Goal: Task Accomplishment & Management: Use online tool/utility

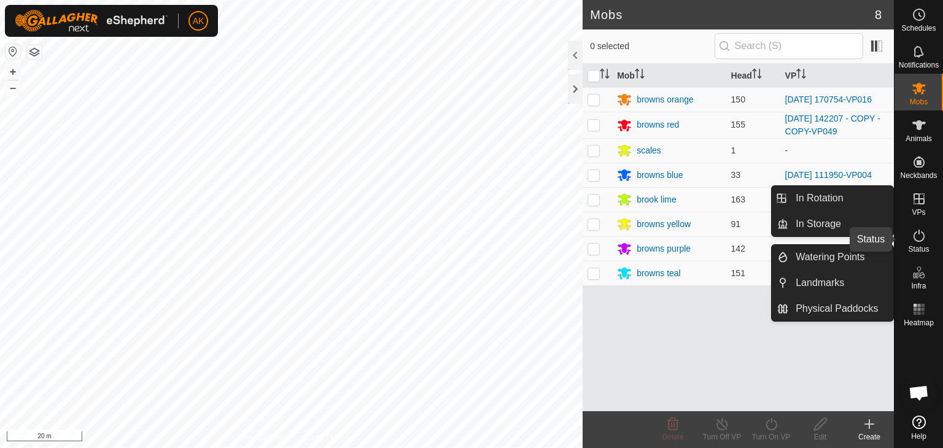
drag, startPoint x: 916, startPoint y: 236, endPoint x: 923, endPoint y: 230, distance: 9.1
click at [916, 236] on icon at bounding box center [919, 235] width 15 height 15
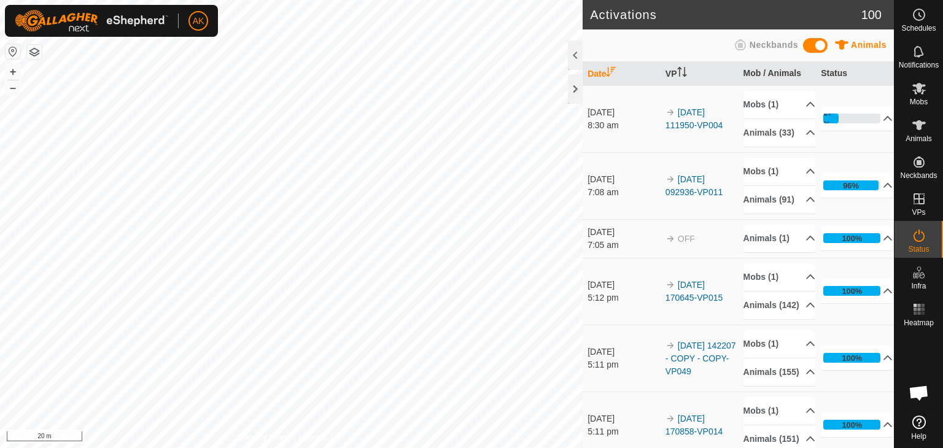
click at [918, 239] on icon at bounding box center [919, 235] width 15 height 15
click at [883, 190] on icon at bounding box center [888, 186] width 10 height 10
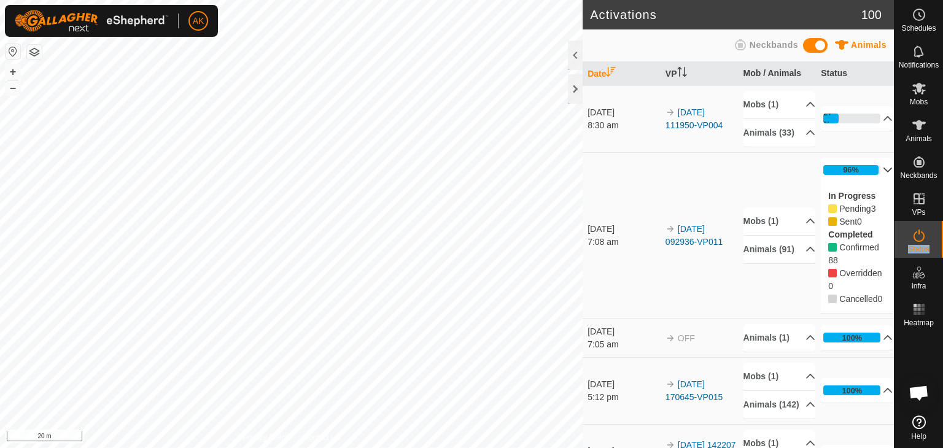
click at [871, 176] on p-accordion-header "96%" at bounding box center [857, 170] width 72 height 25
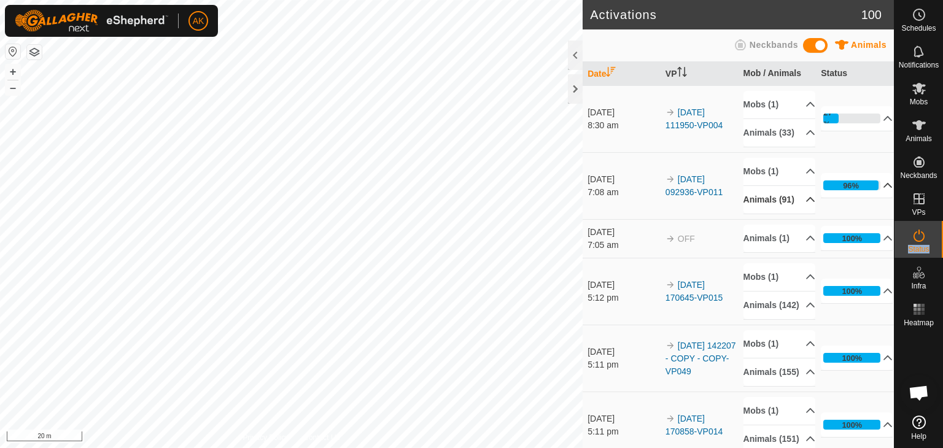
click at [806, 205] on icon at bounding box center [811, 200] width 10 height 10
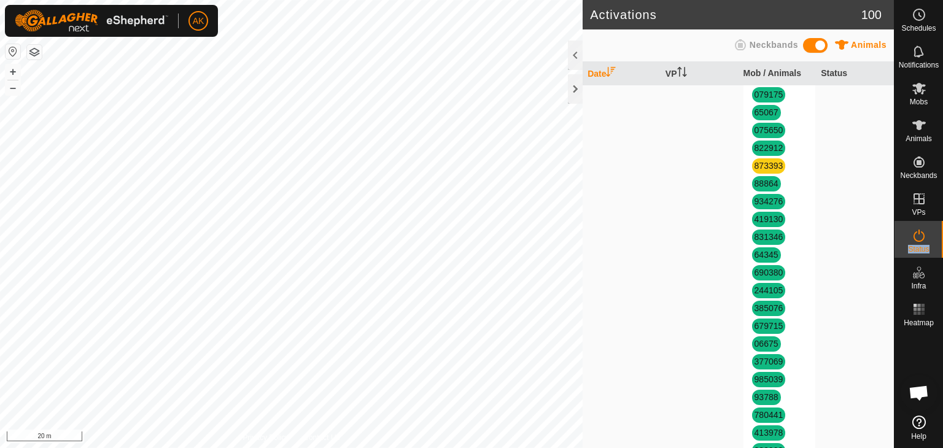
scroll to position [246, 0]
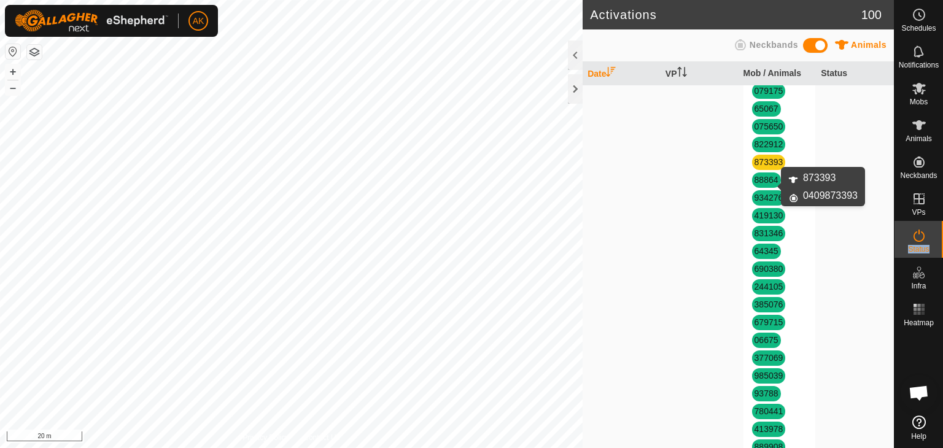
click at [762, 167] on link "873393" at bounding box center [769, 162] width 29 height 10
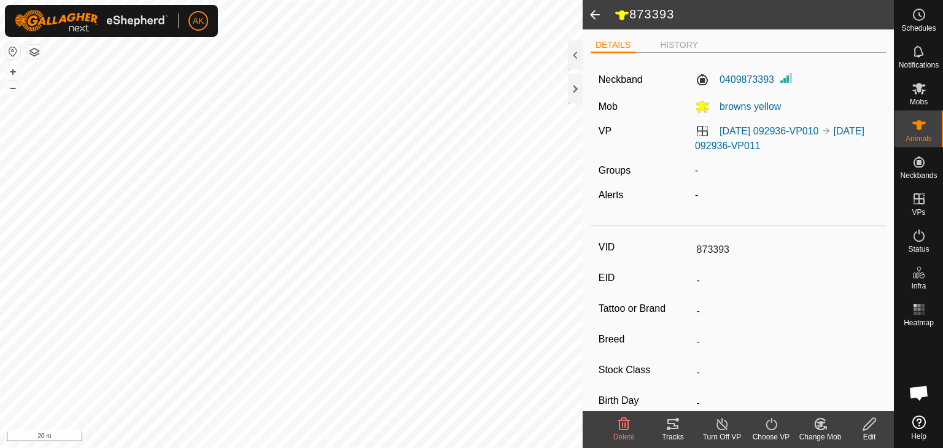
click at [624, 428] on icon at bounding box center [624, 424] width 15 height 15
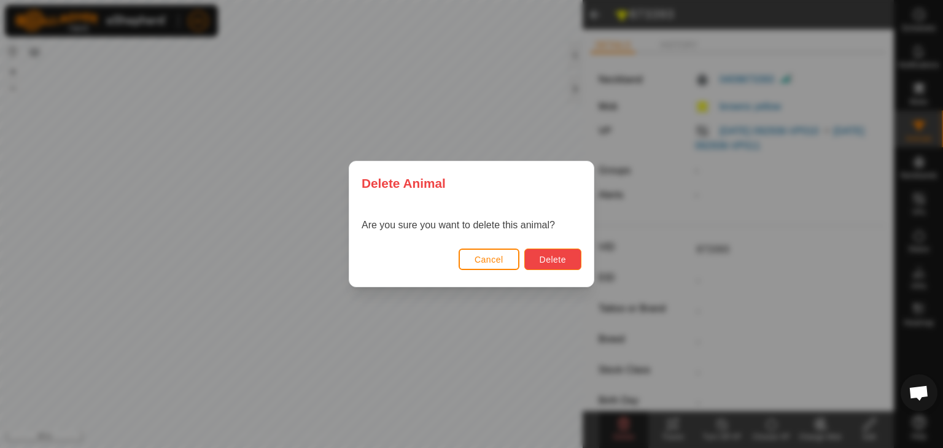
click at [546, 257] on span "Delete" at bounding box center [553, 260] width 26 height 10
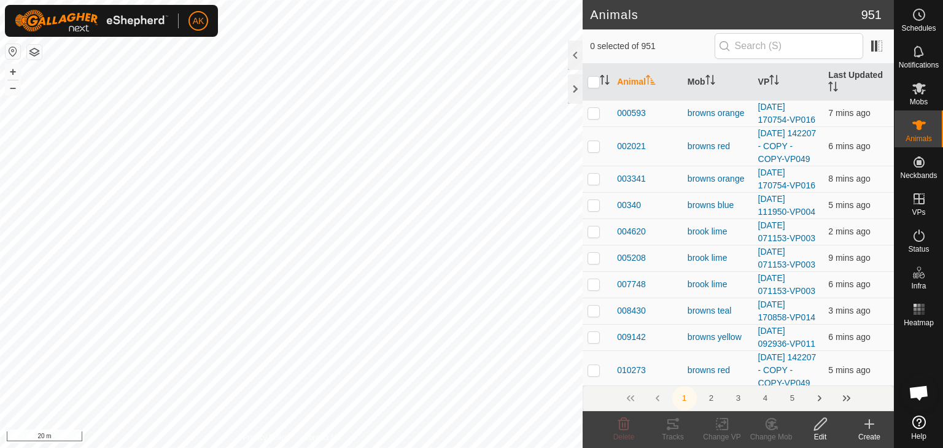
click at [869, 424] on icon at bounding box center [869, 424] width 9 height 0
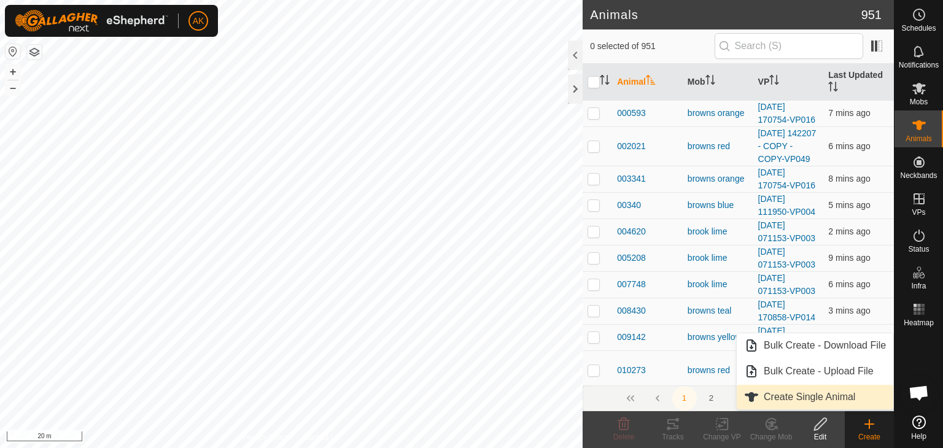
click at [851, 402] on link "Create Single Animal" at bounding box center [815, 397] width 157 height 25
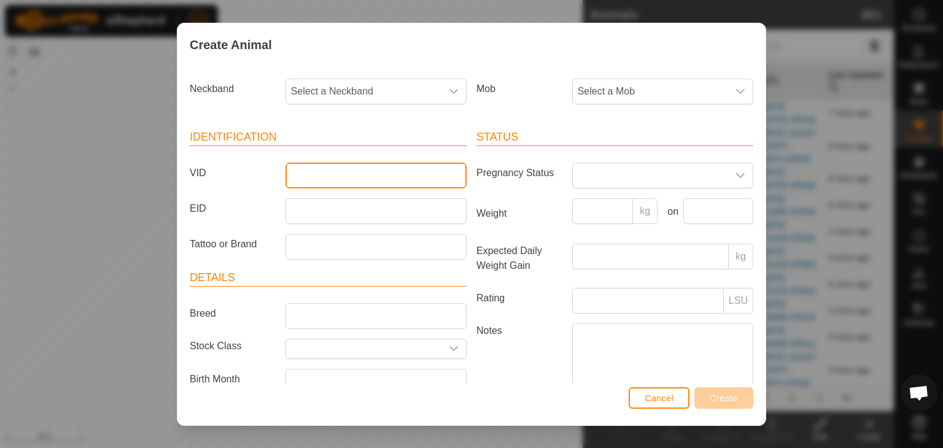
click at [319, 168] on input "VID" at bounding box center [376, 176] width 181 height 26
type input "873393"
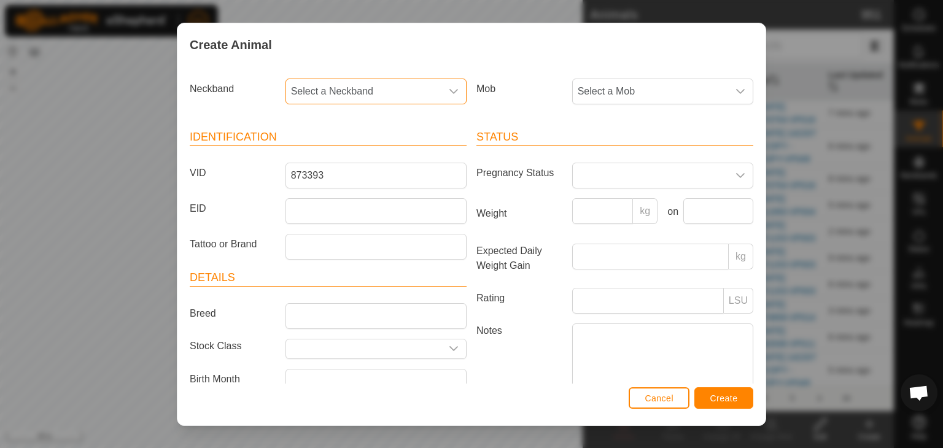
click at [361, 89] on span "Select a Neckband" at bounding box center [363, 91] width 155 height 25
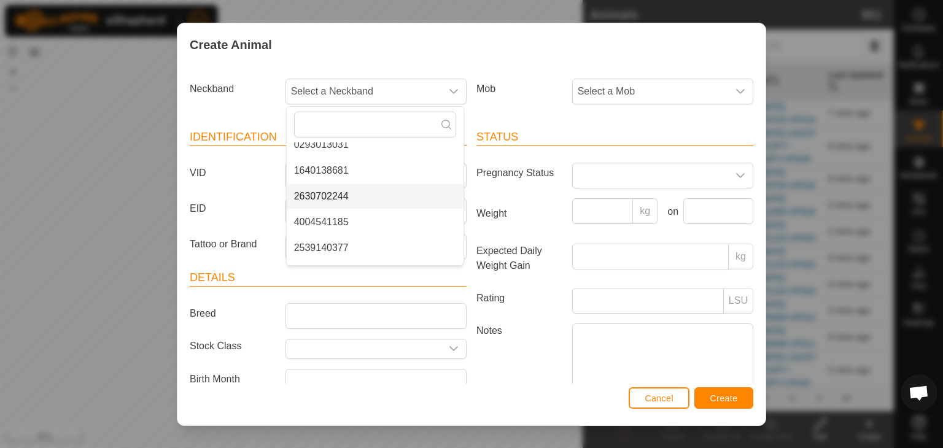
click at [77, 136] on div "Create Animal Neckband Select a Neckband - 1409067238 1444594935 1197808419 395…" at bounding box center [471, 224] width 943 height 448
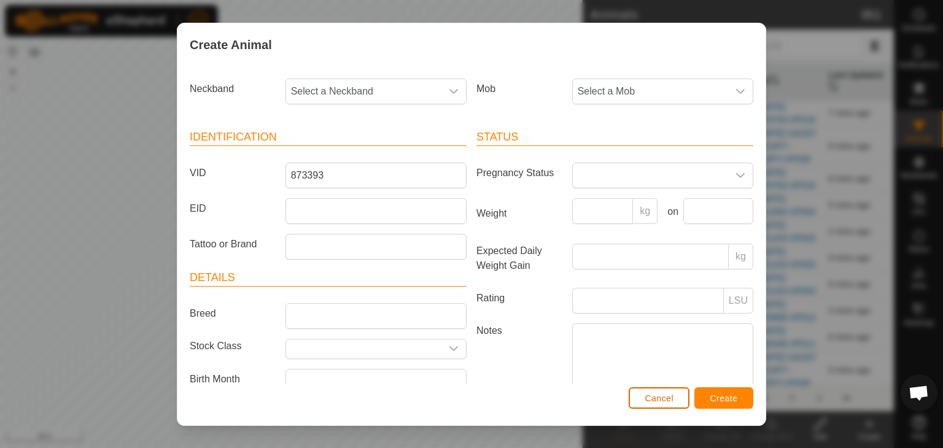
click at [665, 402] on span "Cancel" at bounding box center [659, 399] width 29 height 10
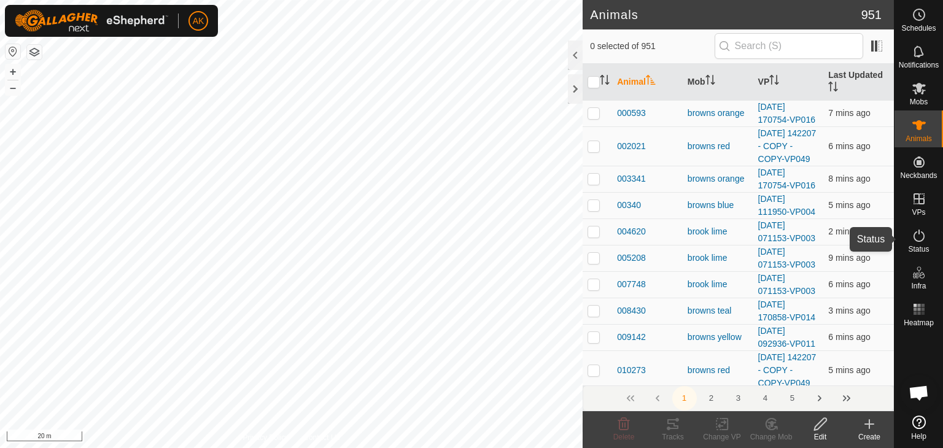
click at [922, 243] on es-activation-svg-icon at bounding box center [919, 236] width 22 height 20
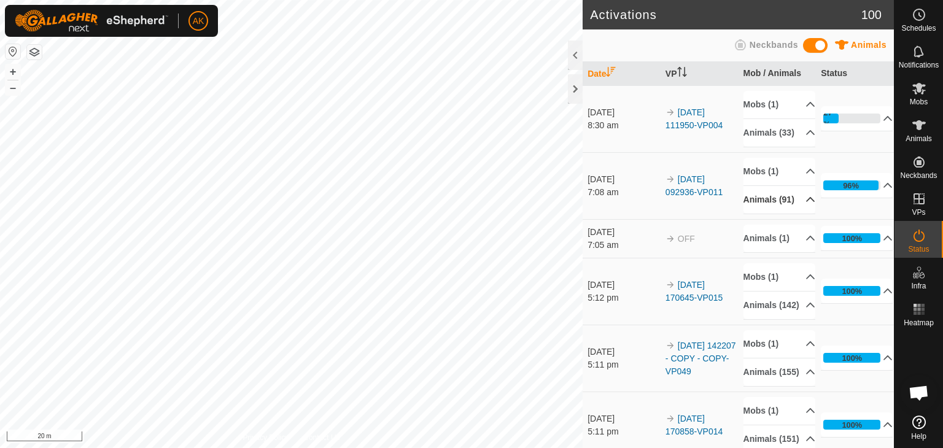
click at [766, 212] on p-accordion-header "Animals (91)" at bounding box center [780, 200] width 72 height 28
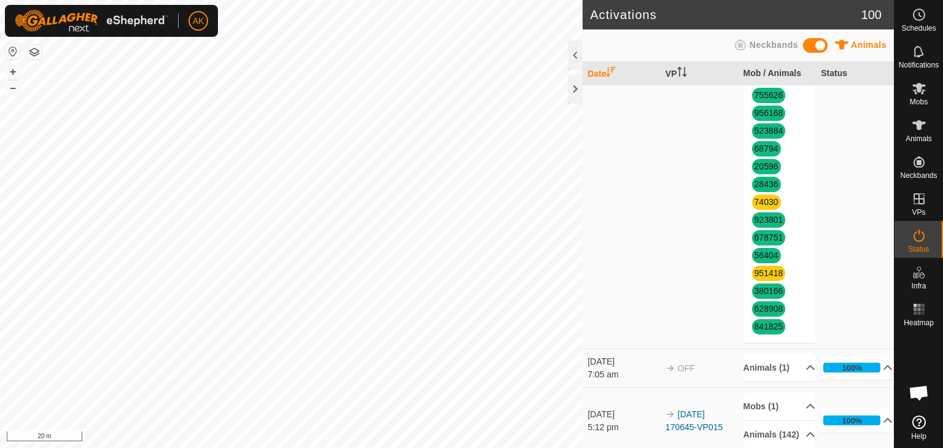
scroll to position [1535, 0]
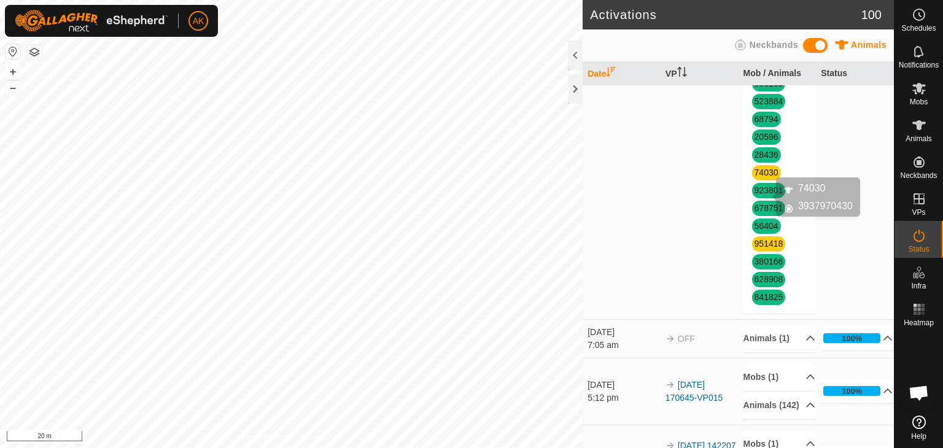
click at [762, 177] on link "74030" at bounding box center [767, 173] width 24 height 10
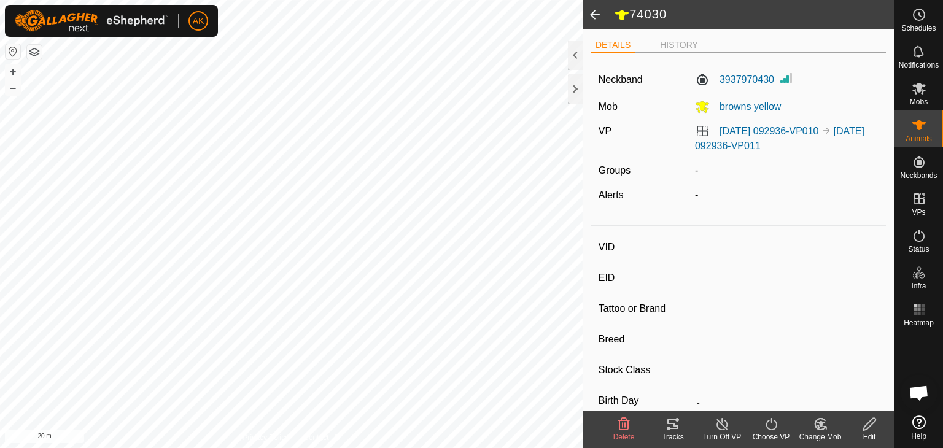
type input "74030"
type input "-"
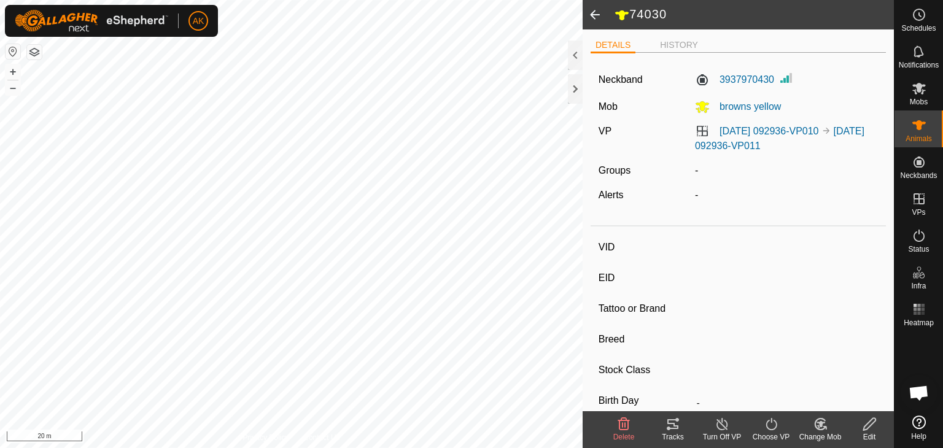
type input "0 kg"
type input "-"
click at [626, 418] on icon at bounding box center [624, 424] width 12 height 12
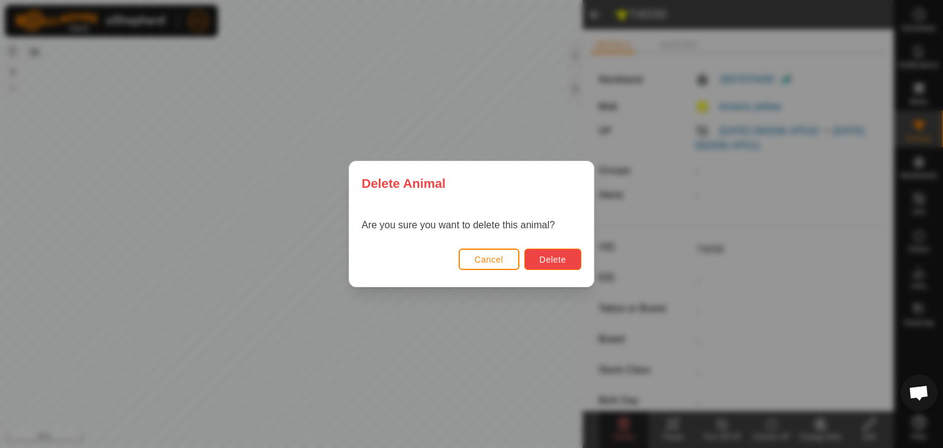
click at [544, 257] on span "Delete" at bounding box center [553, 260] width 26 height 10
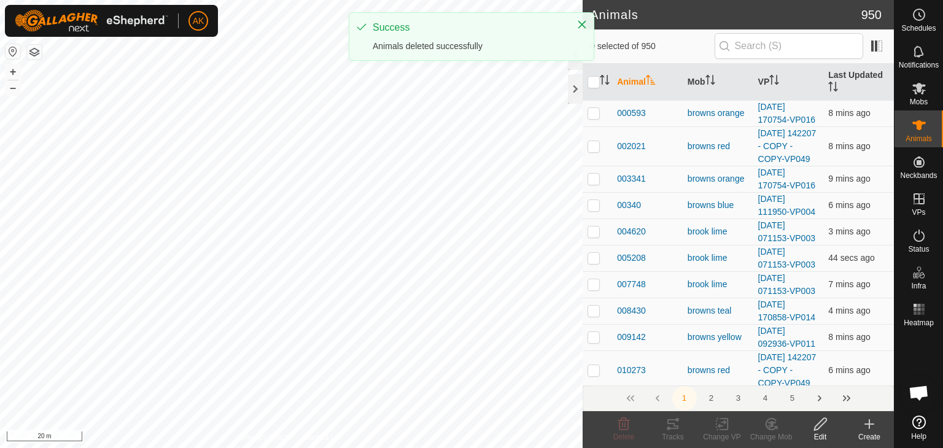
click at [870, 426] on icon at bounding box center [870, 424] width 0 height 9
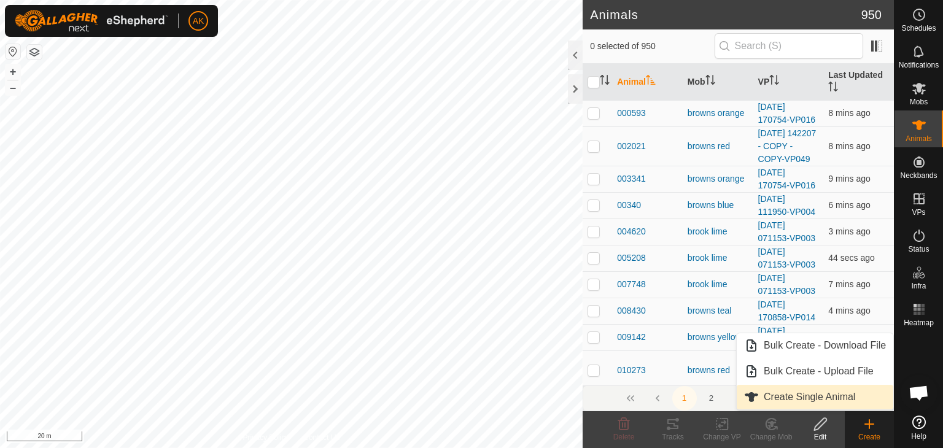
click at [816, 401] on link "Create Single Animal" at bounding box center [815, 397] width 157 height 25
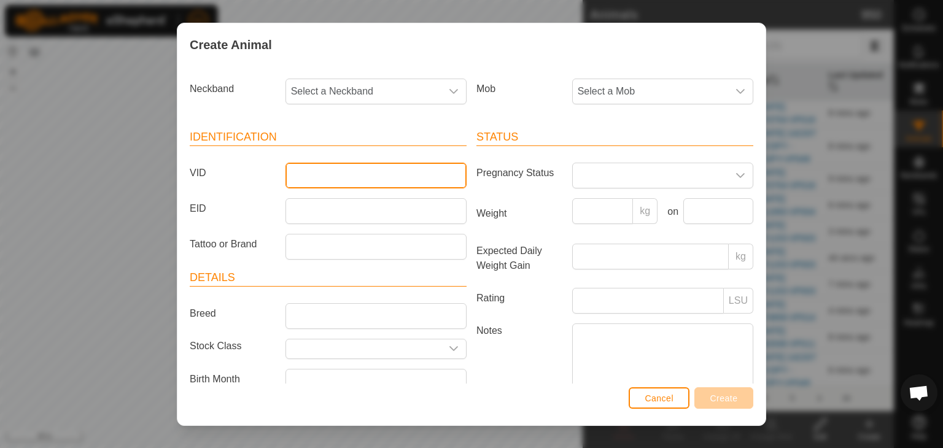
click at [325, 176] on input "VID" at bounding box center [376, 176] width 181 height 26
type input "970430"
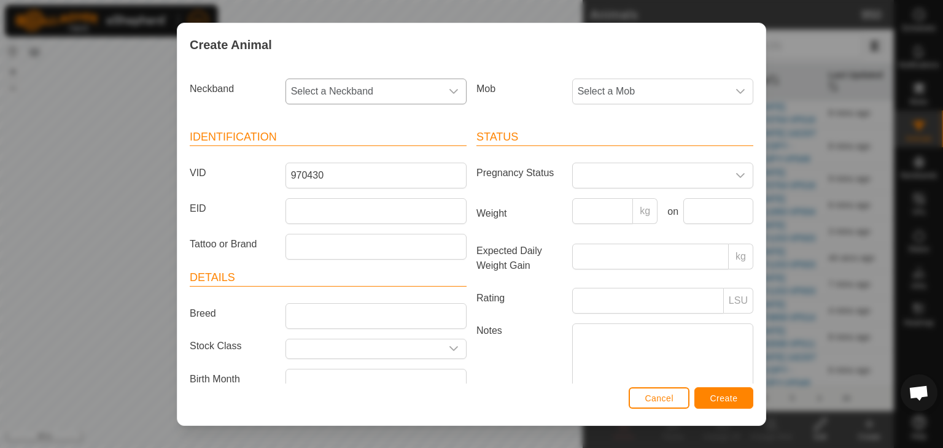
click at [343, 87] on span "Select a Neckband" at bounding box center [363, 91] width 155 height 25
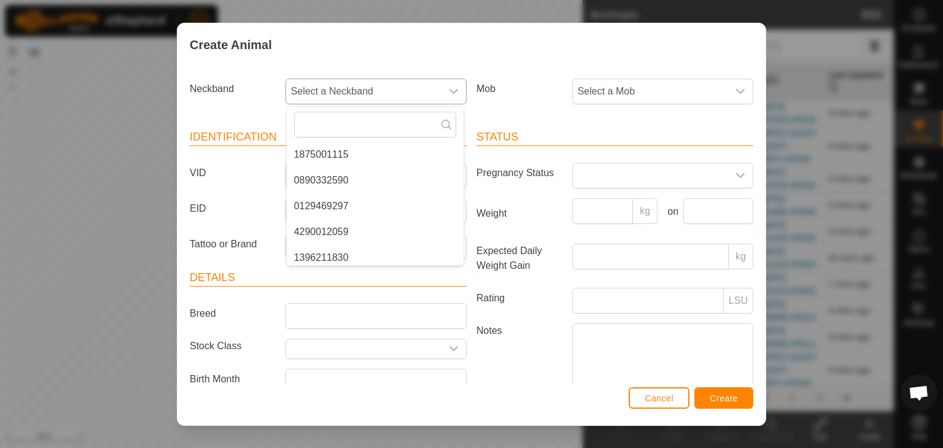
scroll to position [1037, 0]
click at [792, 39] on div "Create Animal Neckband Select a Neckband - 1409067238 1444594935 1197808419 395…" at bounding box center [471, 224] width 943 height 448
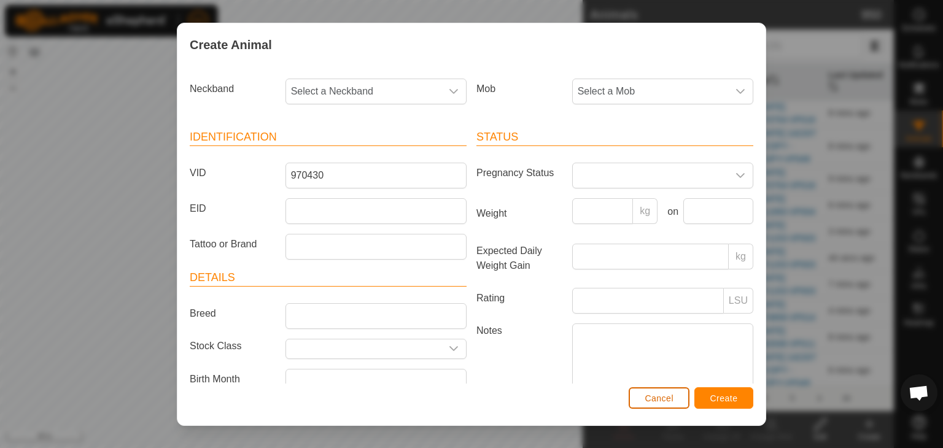
click at [658, 394] on span "Cancel" at bounding box center [659, 399] width 29 height 10
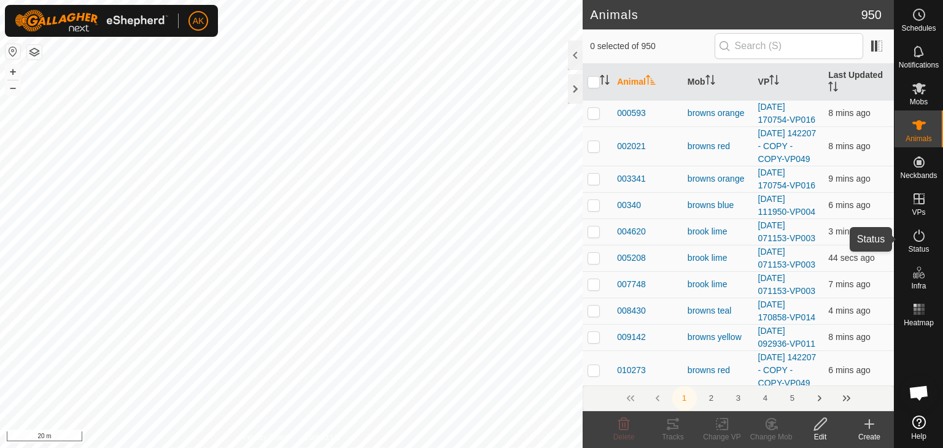
click at [919, 234] on icon at bounding box center [919, 236] width 11 height 12
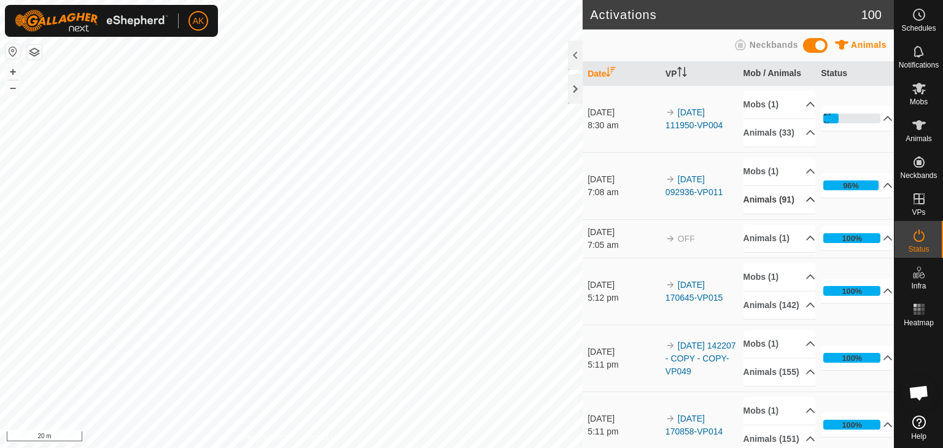
click at [806, 205] on icon at bounding box center [811, 200] width 10 height 10
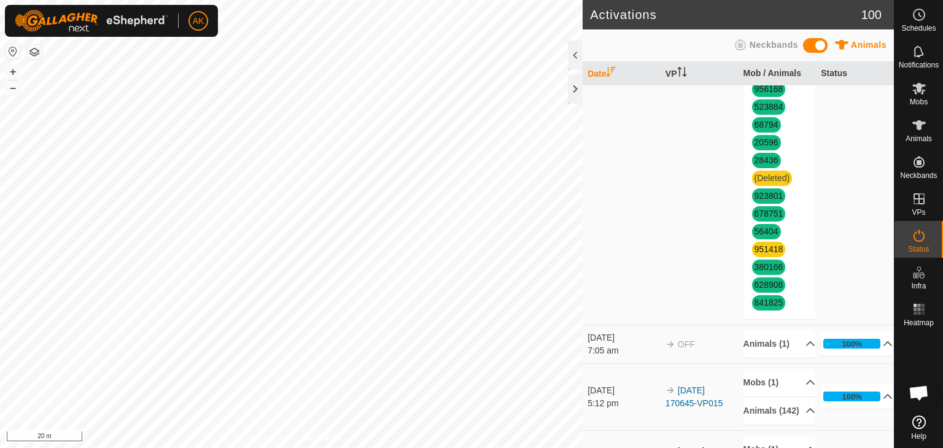
scroll to position [1535, 0]
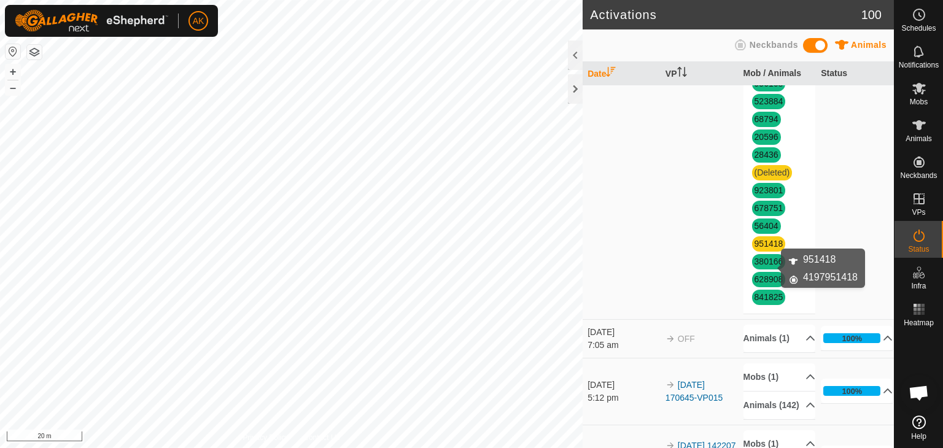
click at [770, 249] on link "951418" at bounding box center [769, 244] width 29 height 10
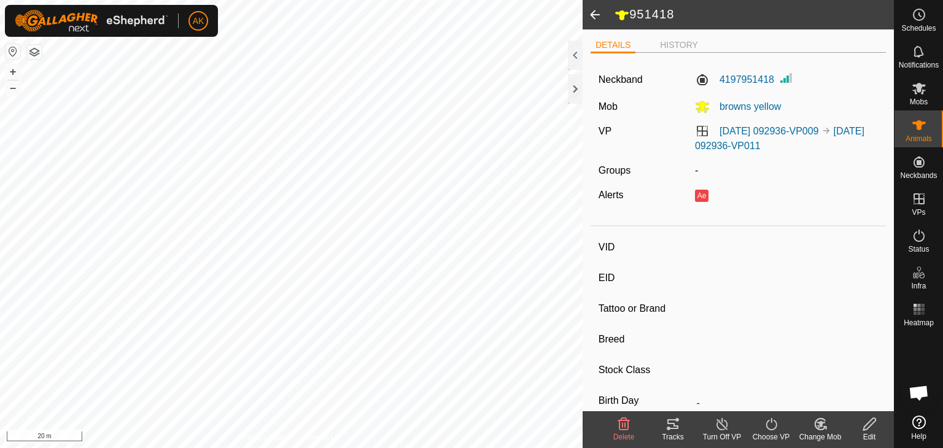
type input "951418"
type input "-"
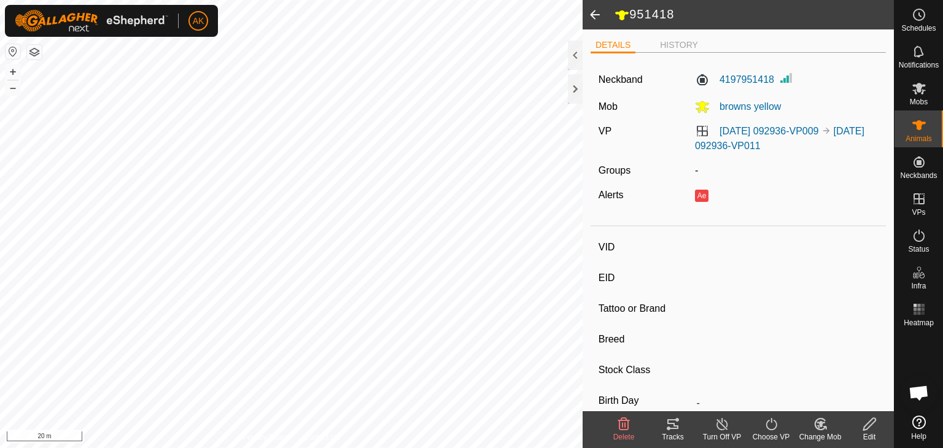
type input "-"
click at [620, 423] on icon at bounding box center [624, 424] width 12 height 12
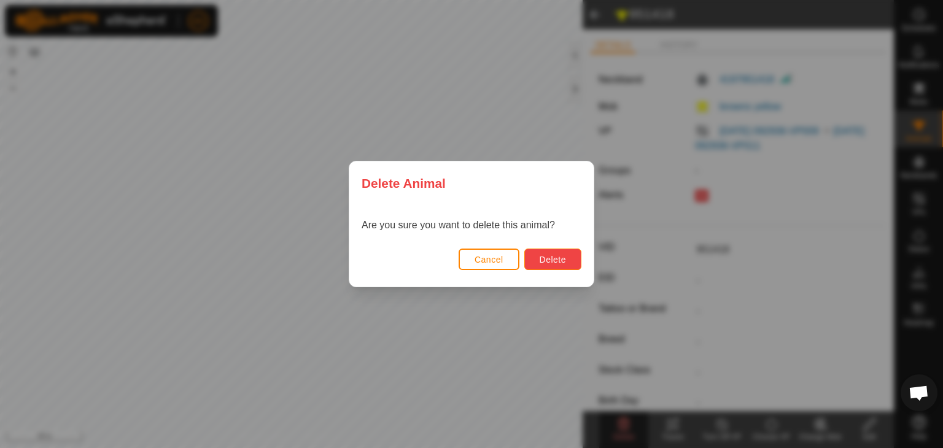
click at [564, 256] on span "Delete" at bounding box center [553, 260] width 26 height 10
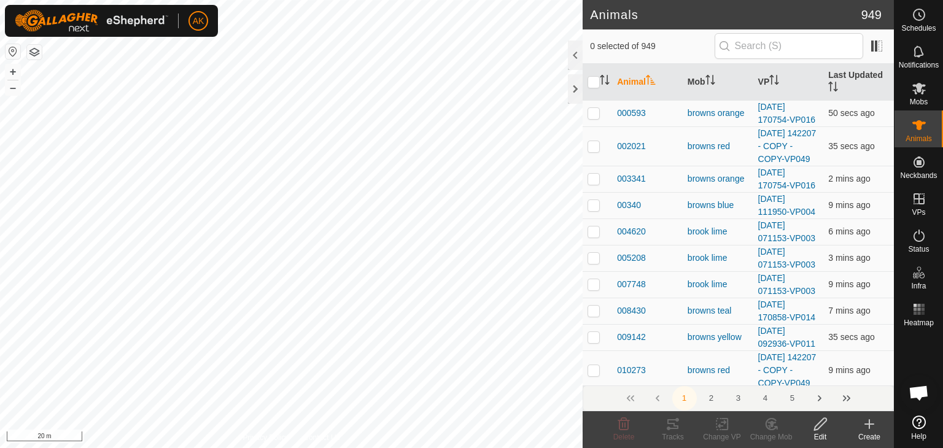
click at [39, 50] on button "button" at bounding box center [34, 52] width 15 height 15
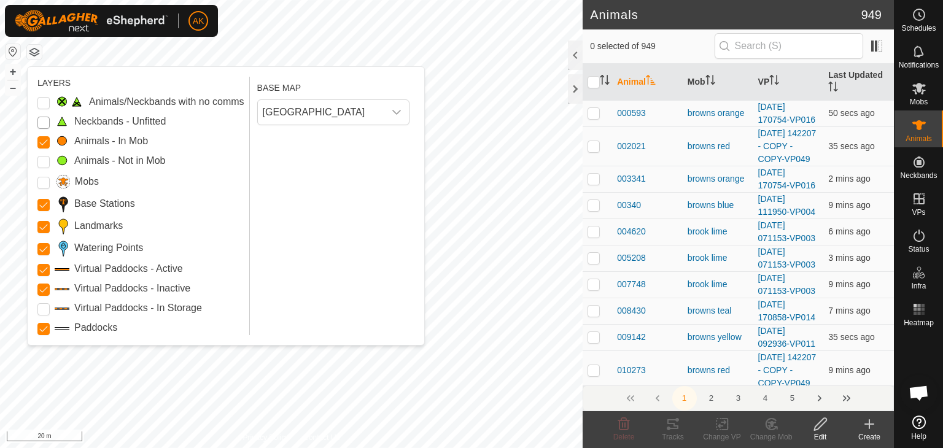
click at [45, 124] on Unfitted "Neckbands - Unfitted" at bounding box center [43, 123] width 12 height 12
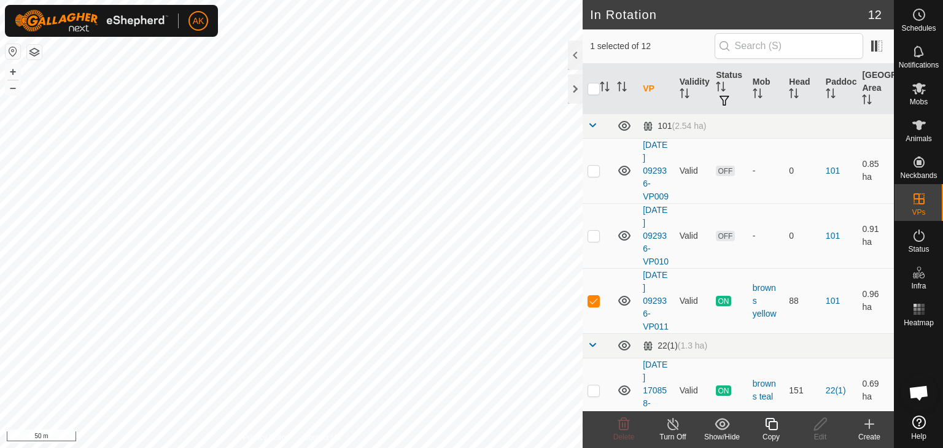
checkbox input "true"
checkbox input "false"
click at [622, 421] on icon at bounding box center [624, 424] width 12 height 12
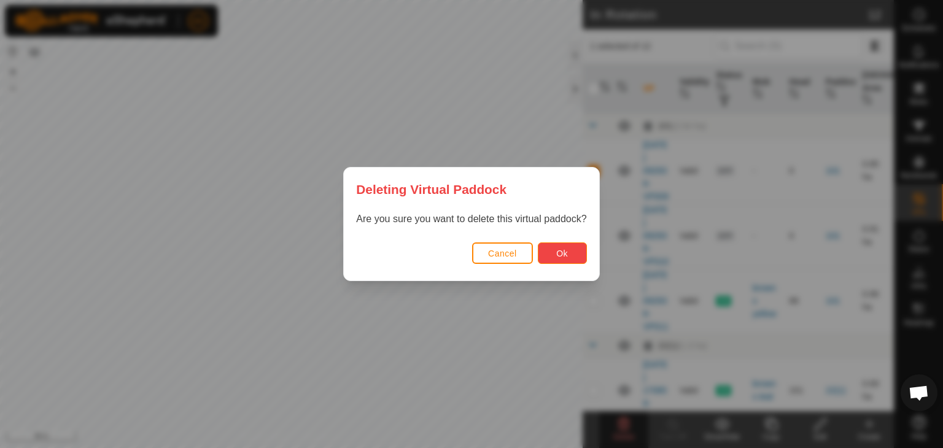
click at [563, 245] on button "Ok" at bounding box center [562, 253] width 49 height 21
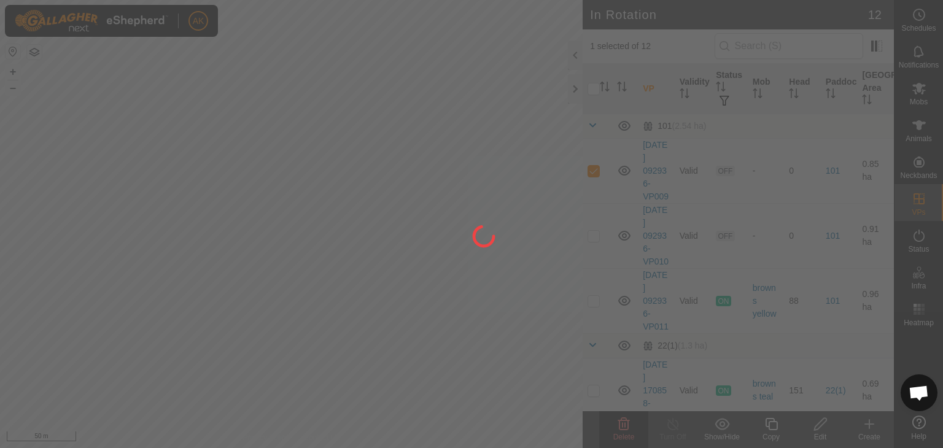
checkbox input "false"
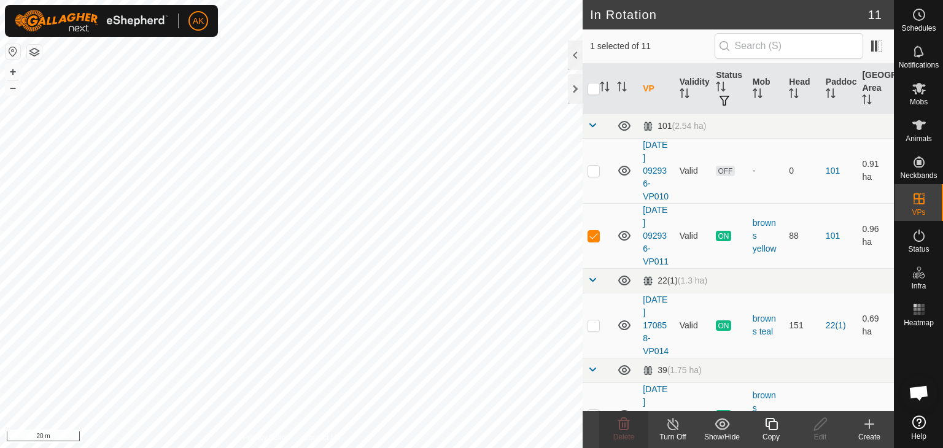
checkbox input "false"
checkbox input "true"
click at [619, 424] on icon at bounding box center [624, 424] width 12 height 12
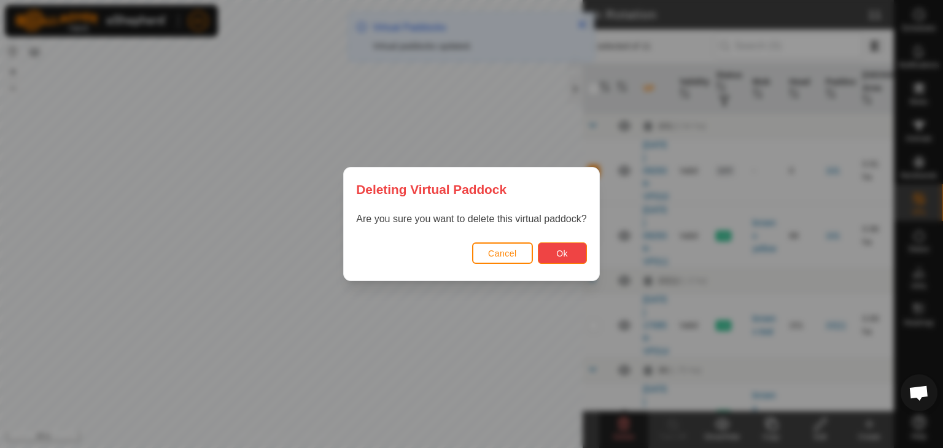
click at [563, 251] on span "Ok" at bounding box center [562, 254] width 12 height 10
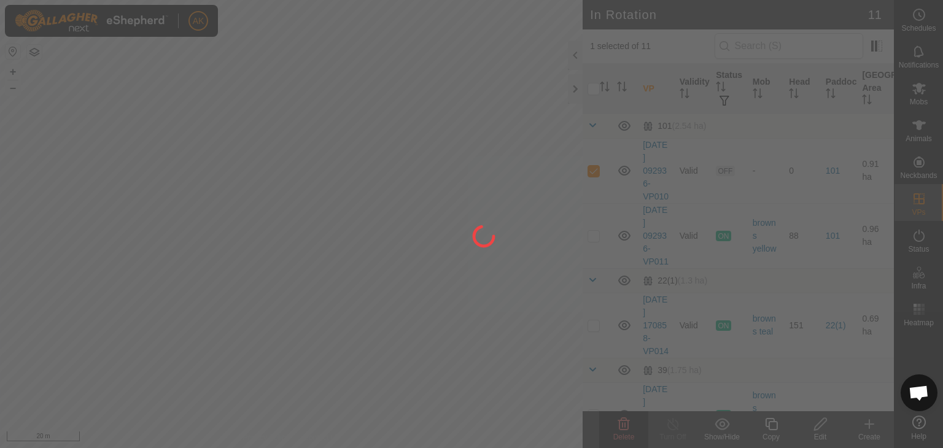
checkbox input "false"
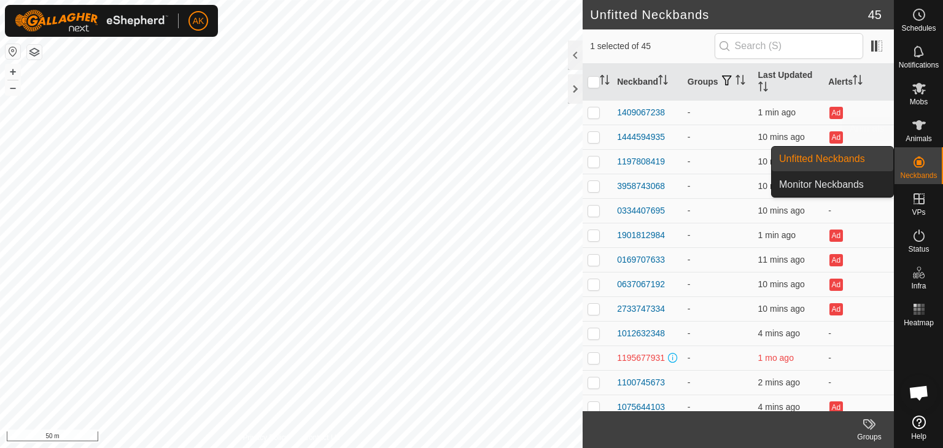
click at [919, 131] on icon at bounding box center [919, 125] width 15 height 15
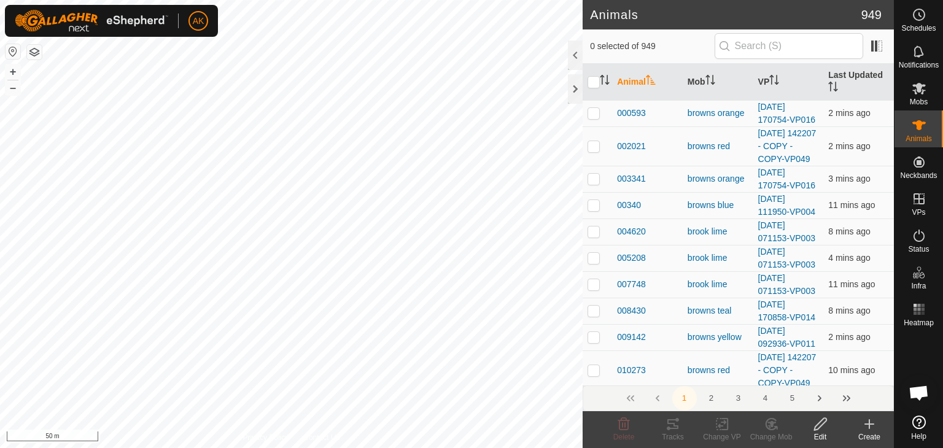
click at [867, 428] on icon at bounding box center [869, 424] width 15 height 15
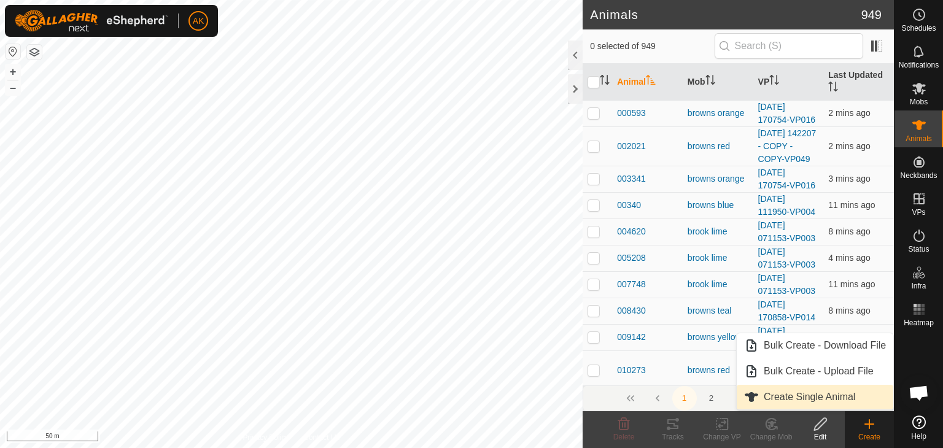
click at [805, 398] on link "Create Single Animal" at bounding box center [815, 397] width 157 height 25
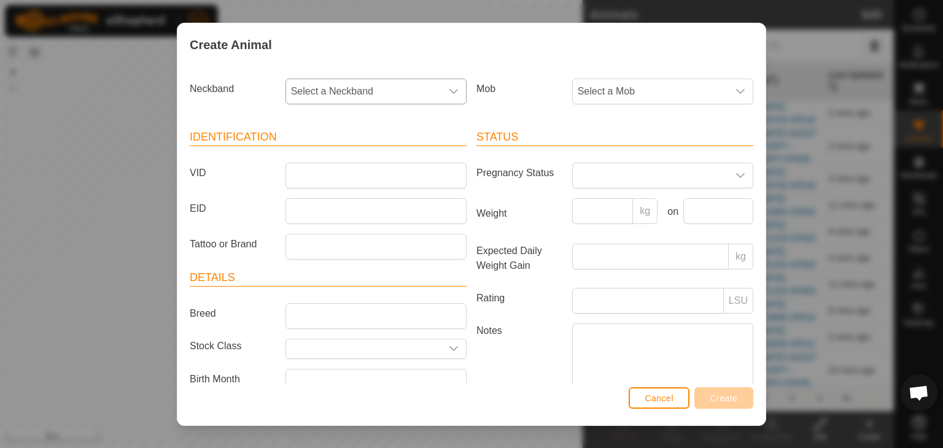
click at [408, 87] on span "Select a Neckband" at bounding box center [363, 91] width 155 height 25
click at [324, 222] on li "3937970430" at bounding box center [375, 223] width 177 height 25
click at [316, 174] on input "VID" at bounding box center [376, 176] width 181 height 26
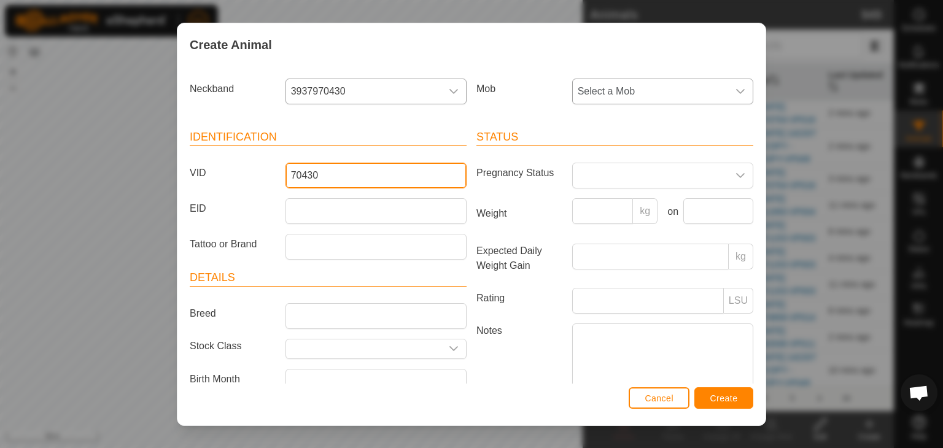
type input "70430"
click at [598, 92] on span "Select a Mob" at bounding box center [650, 91] width 155 height 25
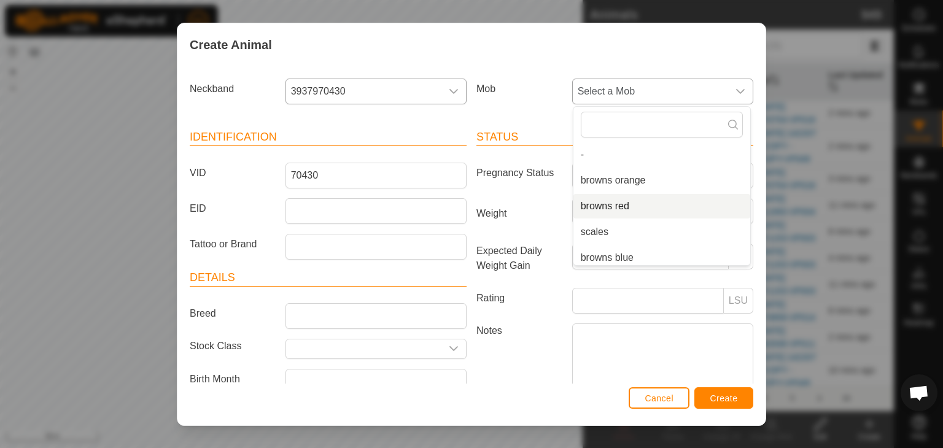
scroll to position [61, 0]
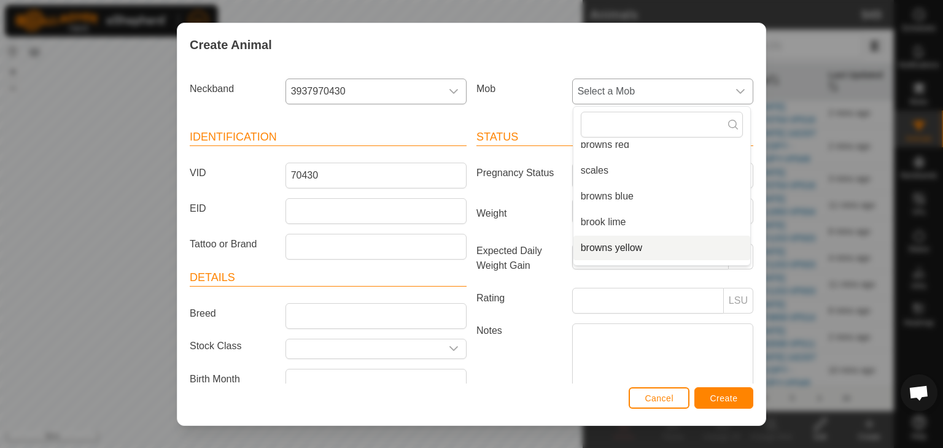
click at [617, 246] on li "browns yellow" at bounding box center [662, 248] width 177 height 25
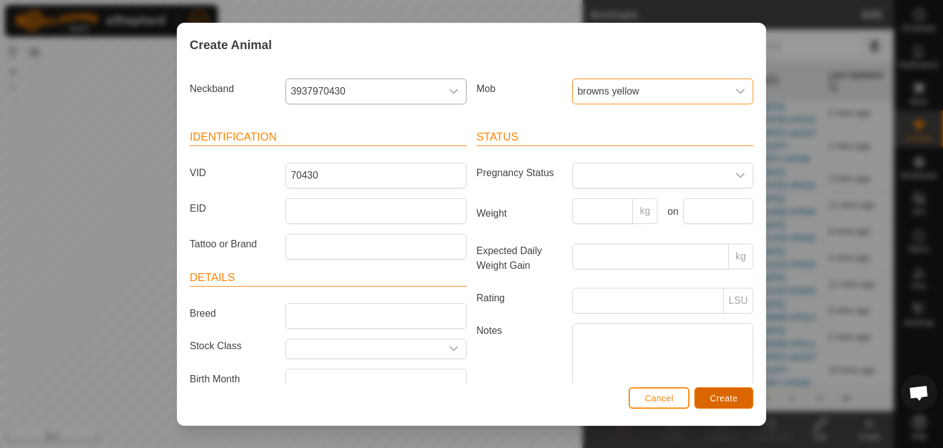
click at [731, 400] on span "Create" at bounding box center [725, 399] width 28 height 10
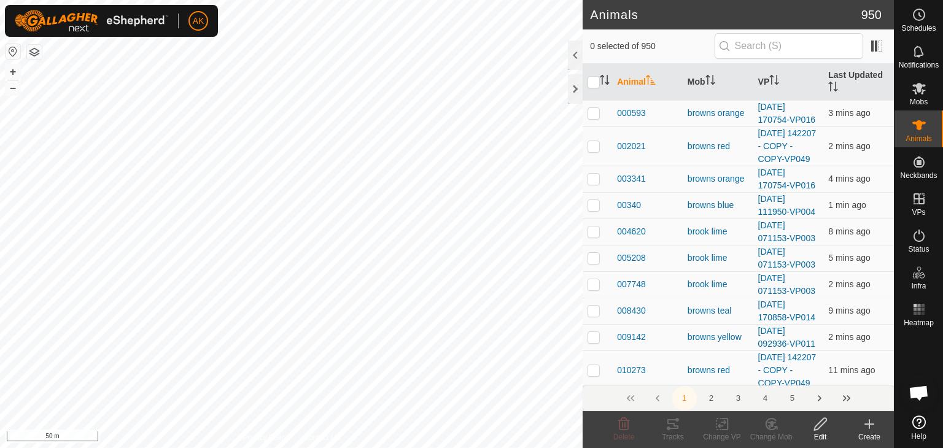
click at [875, 424] on icon at bounding box center [869, 424] width 15 height 15
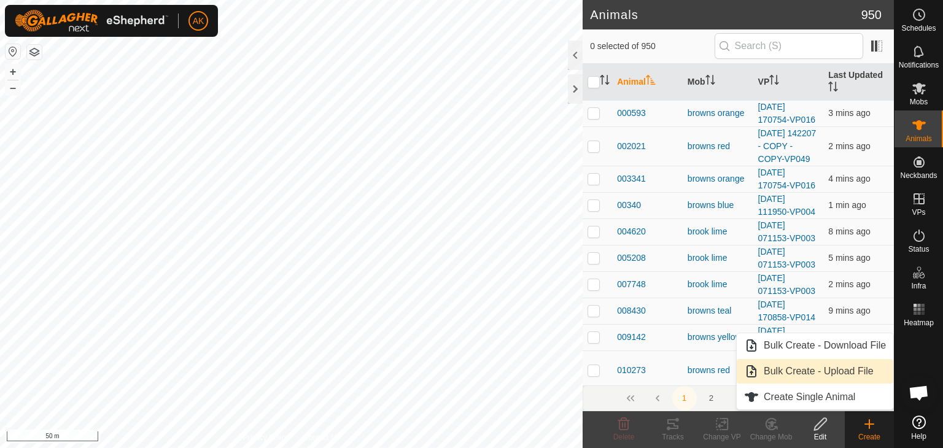
click at [801, 383] on link "Bulk Create - Upload File" at bounding box center [815, 371] width 157 height 25
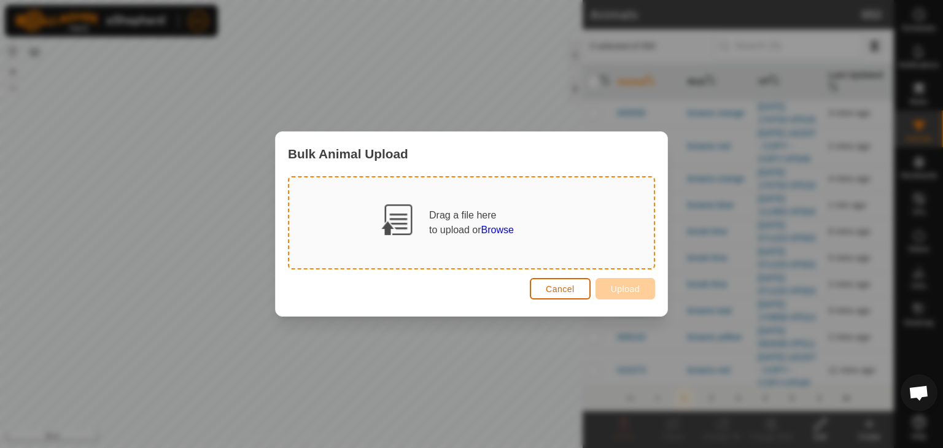
click at [558, 289] on span "Cancel" at bounding box center [560, 289] width 29 height 10
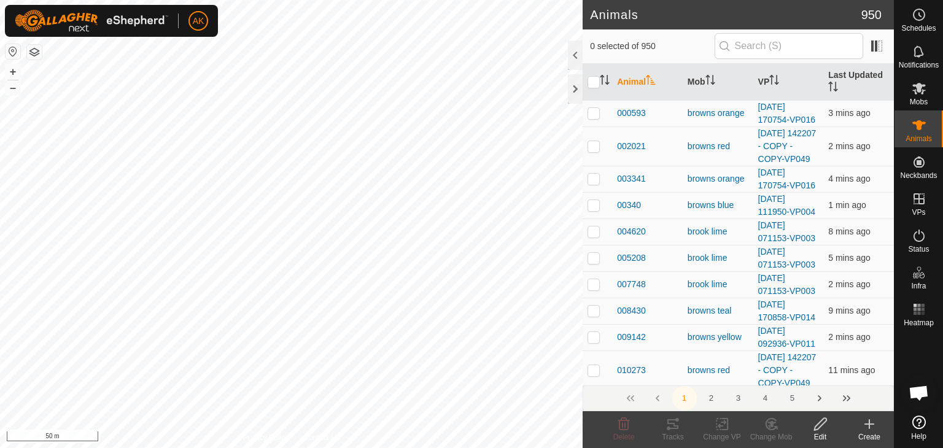
click at [867, 427] on icon at bounding box center [869, 424] width 15 height 15
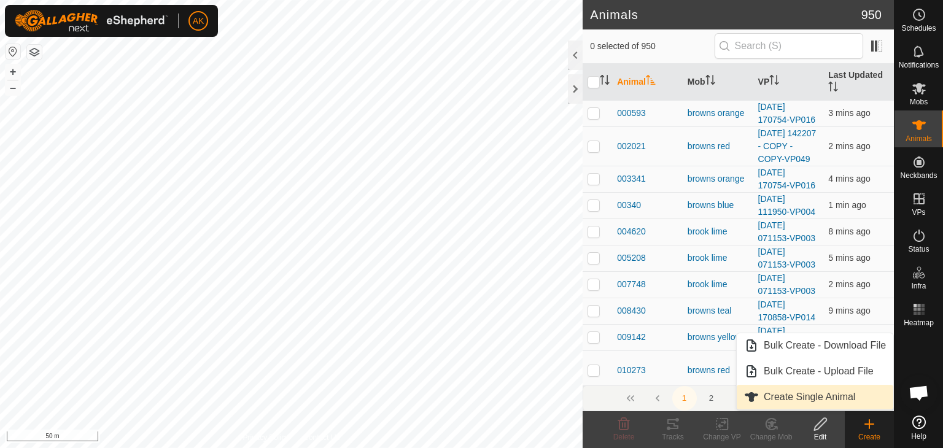
click at [790, 400] on link "Create Single Animal" at bounding box center [815, 397] width 157 height 25
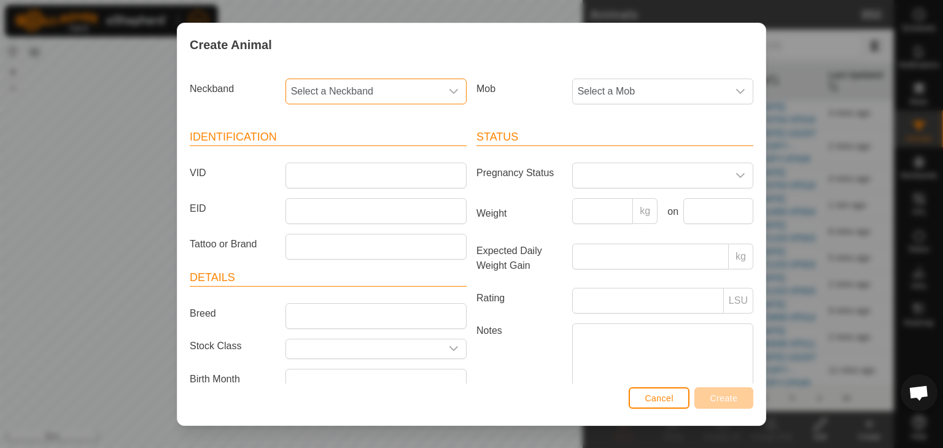
click at [375, 95] on span "Select a Neckband" at bounding box center [363, 91] width 155 height 25
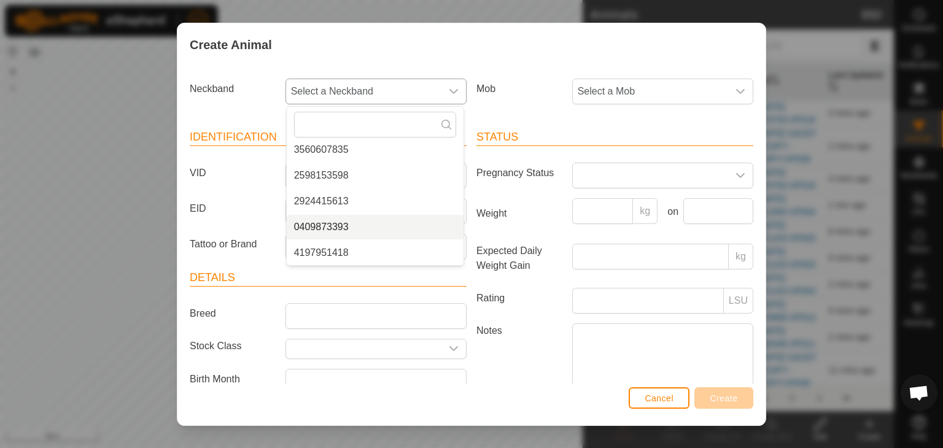
click at [330, 224] on li "0409873393" at bounding box center [375, 227] width 177 height 25
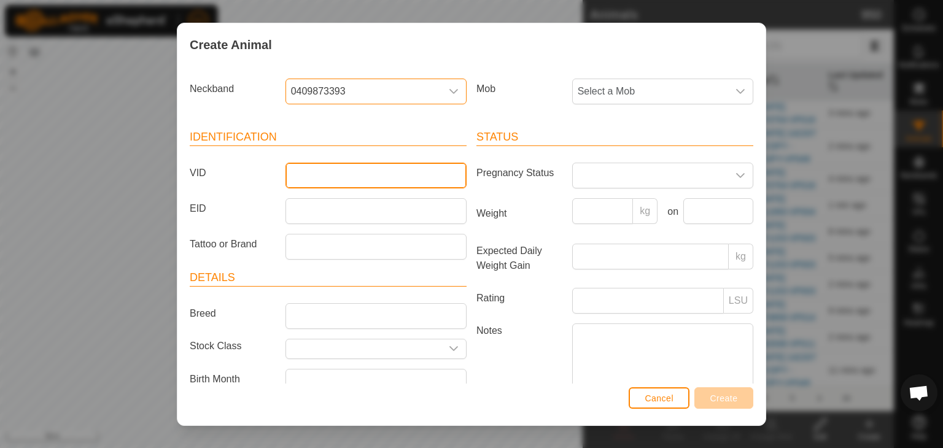
click at [348, 173] on input "VID" at bounding box center [376, 176] width 181 height 26
type input "73393"
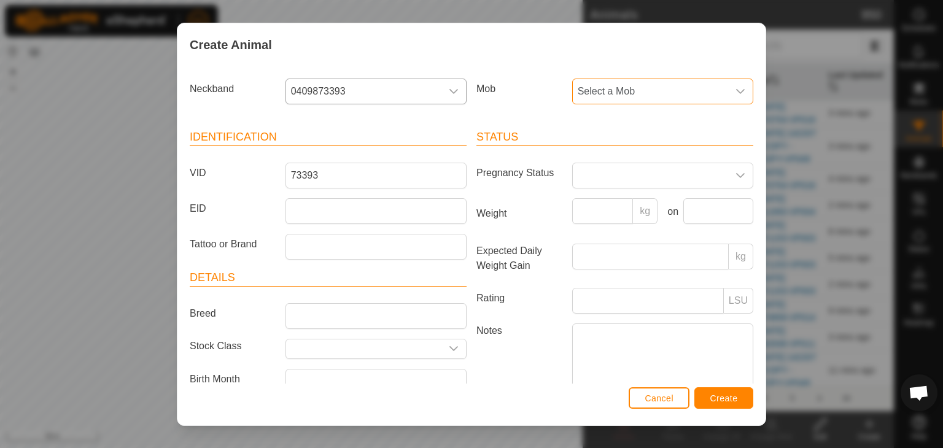
click at [607, 95] on span "Select a Mob" at bounding box center [650, 91] width 155 height 25
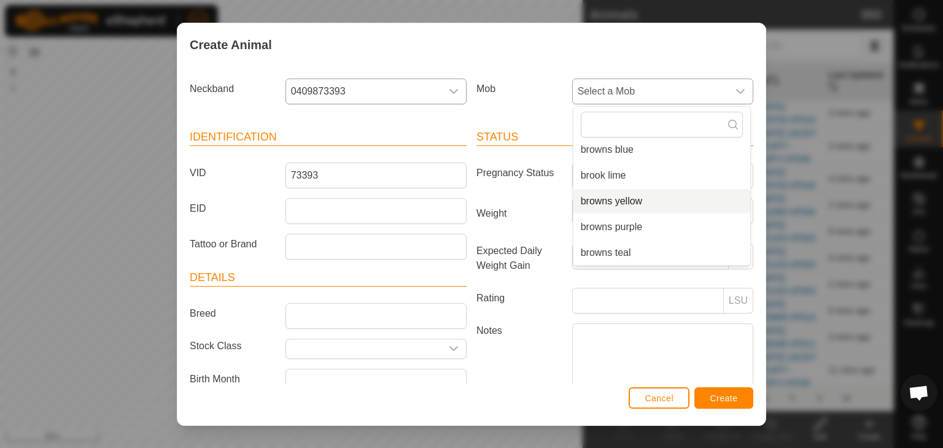
click at [610, 197] on li "browns yellow" at bounding box center [662, 201] width 177 height 25
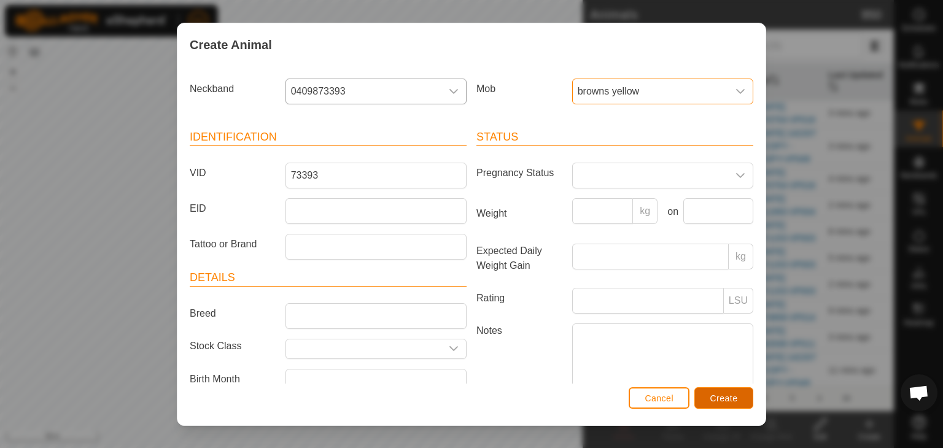
click at [735, 401] on span "Create" at bounding box center [725, 399] width 28 height 10
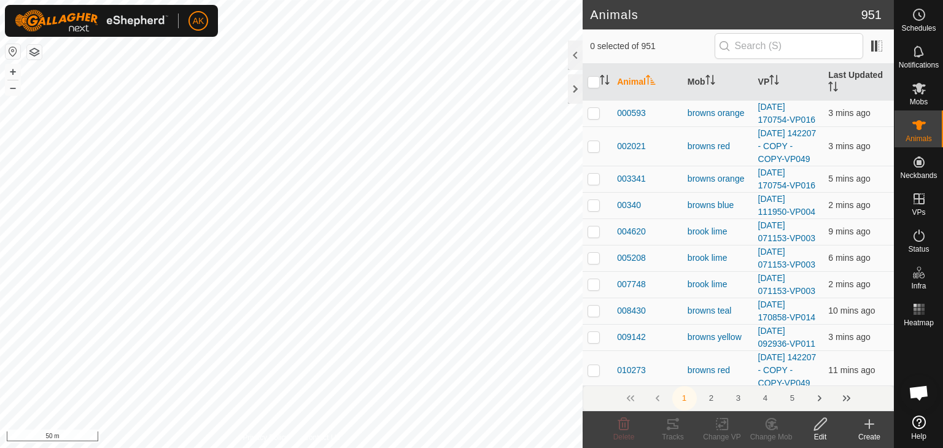
click at [870, 427] on icon at bounding box center [870, 424] width 0 height 9
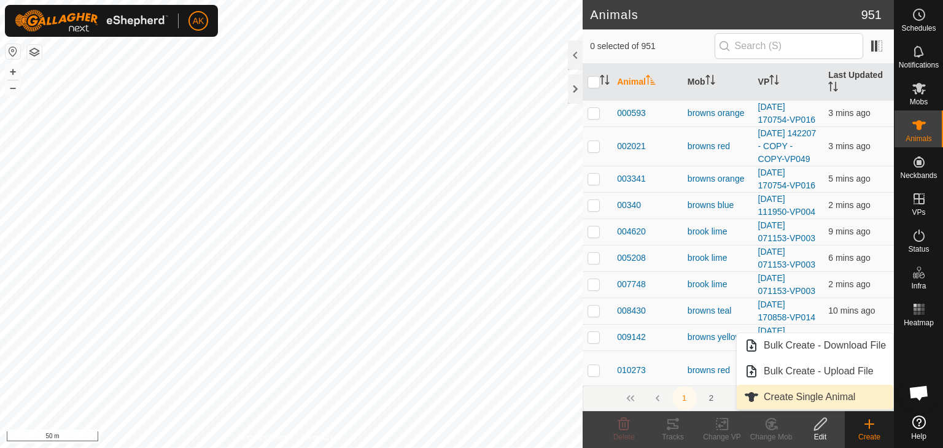
click at [824, 396] on link "Create Single Animal" at bounding box center [815, 397] width 157 height 25
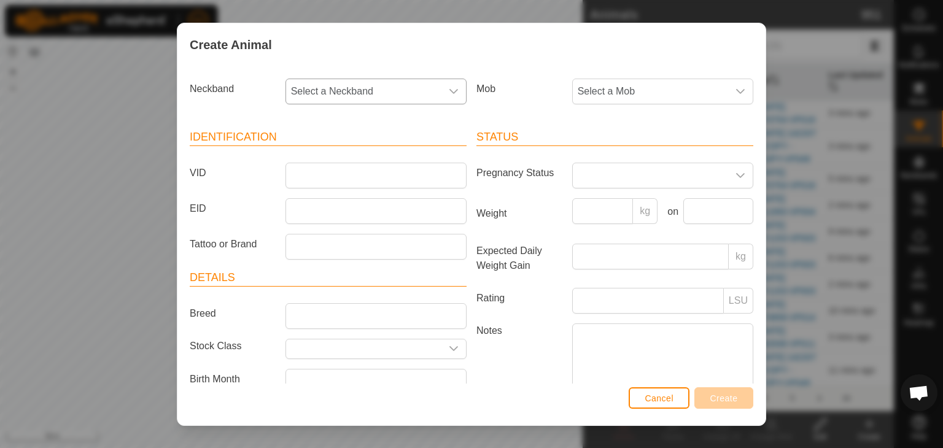
click at [335, 89] on span "Select a Neckband" at bounding box center [363, 91] width 155 height 25
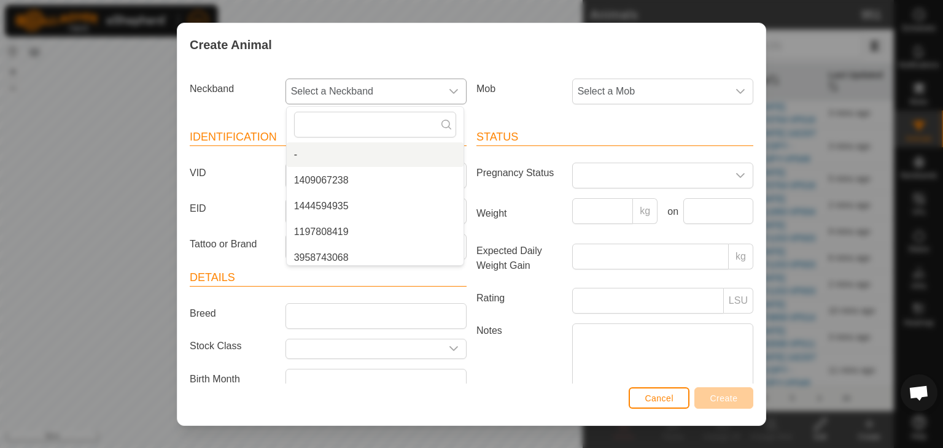
click at [362, 84] on span "Select a Neckband" at bounding box center [363, 91] width 155 height 25
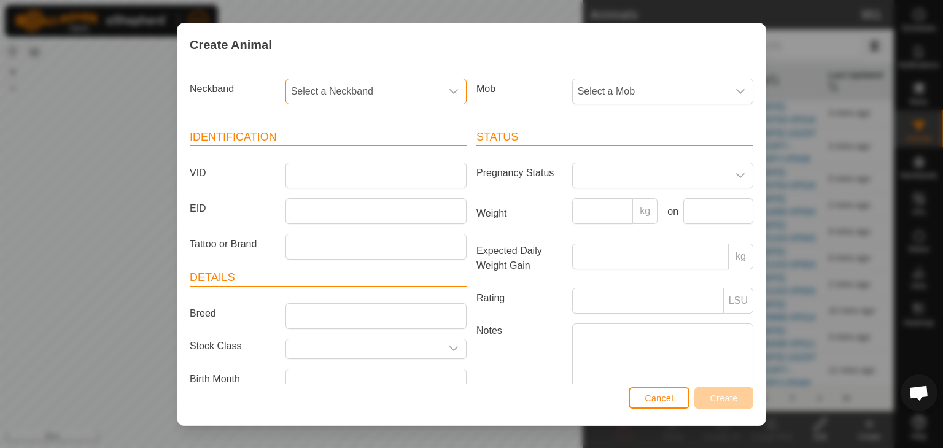
click at [436, 91] on span "Select a Neckband" at bounding box center [363, 91] width 155 height 25
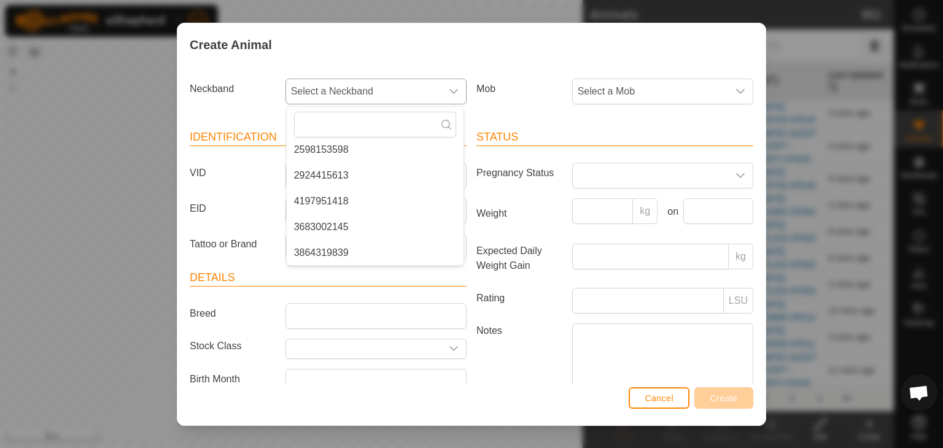
click at [335, 196] on li "4197951418" at bounding box center [375, 201] width 177 height 25
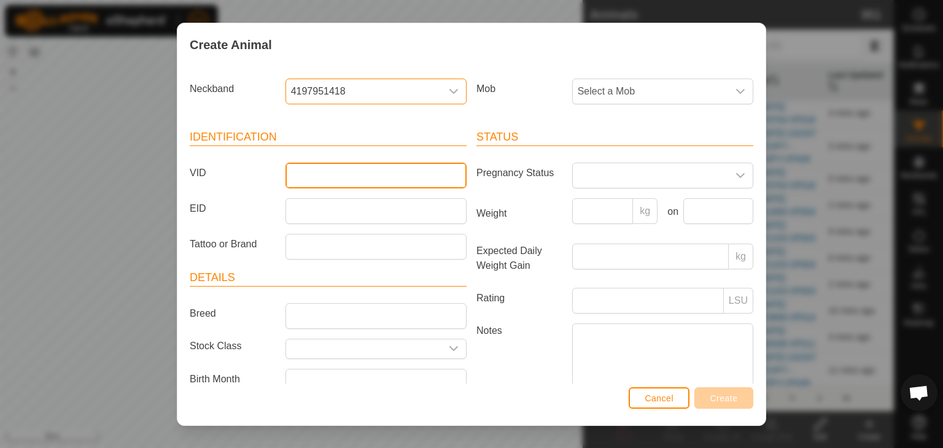
click at [291, 170] on input "VID" at bounding box center [376, 176] width 181 height 26
type input "5"
type input "51418"
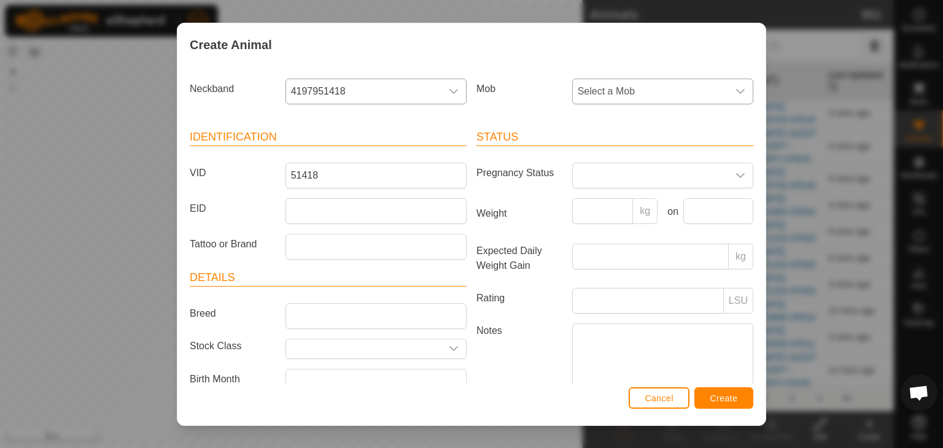
click at [642, 83] on span "Select a Mob" at bounding box center [650, 91] width 155 height 25
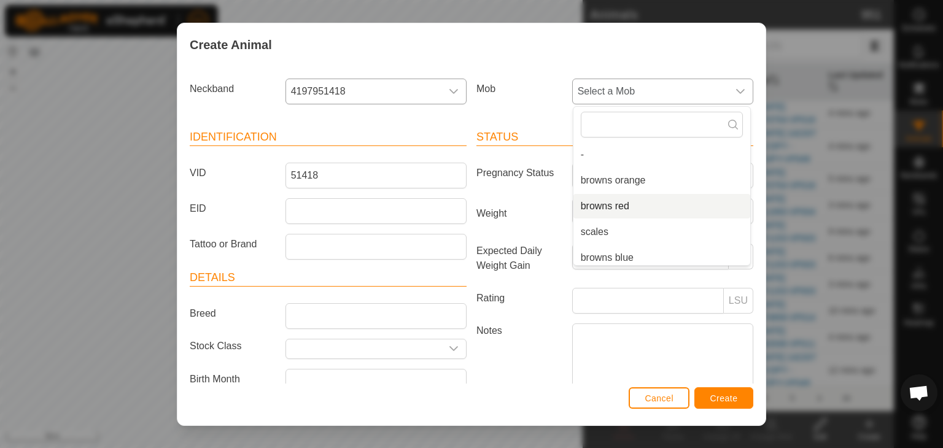
scroll to position [61, 0]
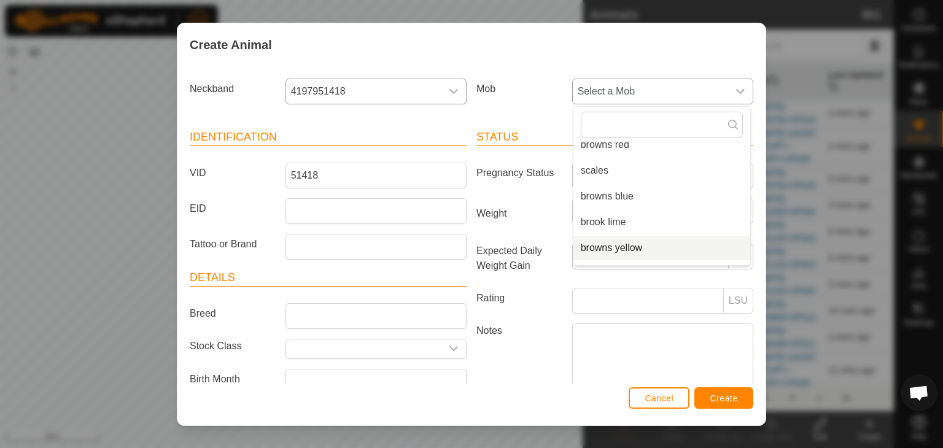
click at [598, 251] on li "browns yellow" at bounding box center [662, 248] width 177 height 25
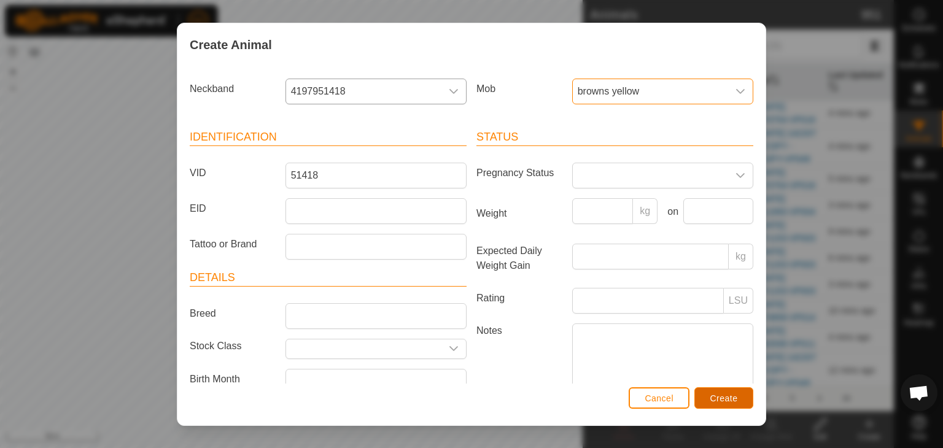
click at [734, 396] on span "Create" at bounding box center [725, 399] width 28 height 10
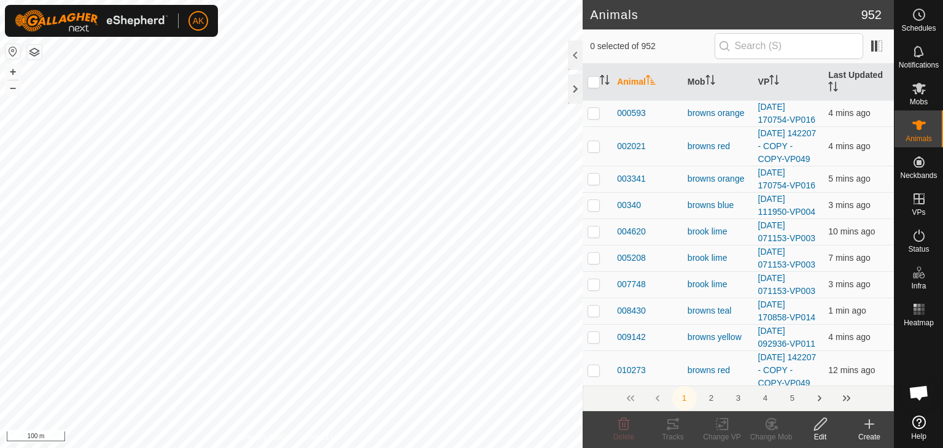
click at [345, 448] on html "AK Schedules Notifications Mobs Animals Neckbands VPs Status Infra Heatmap Help…" at bounding box center [471, 224] width 943 height 448
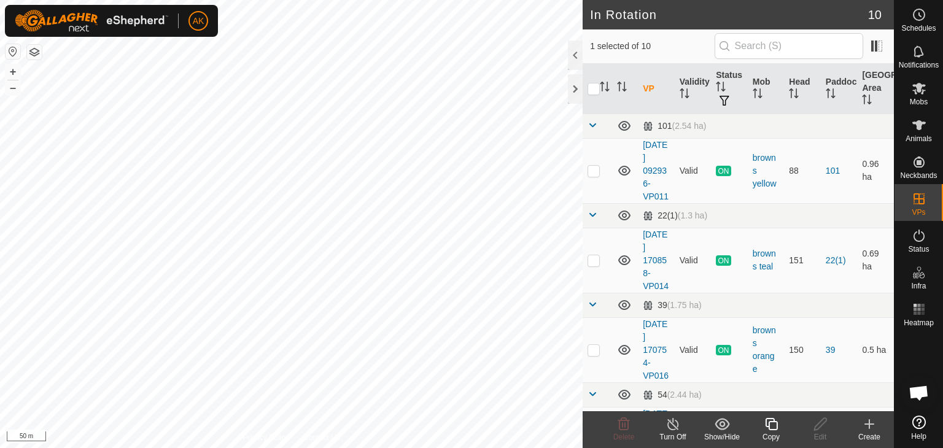
click at [775, 427] on icon at bounding box center [771, 424] width 15 height 15
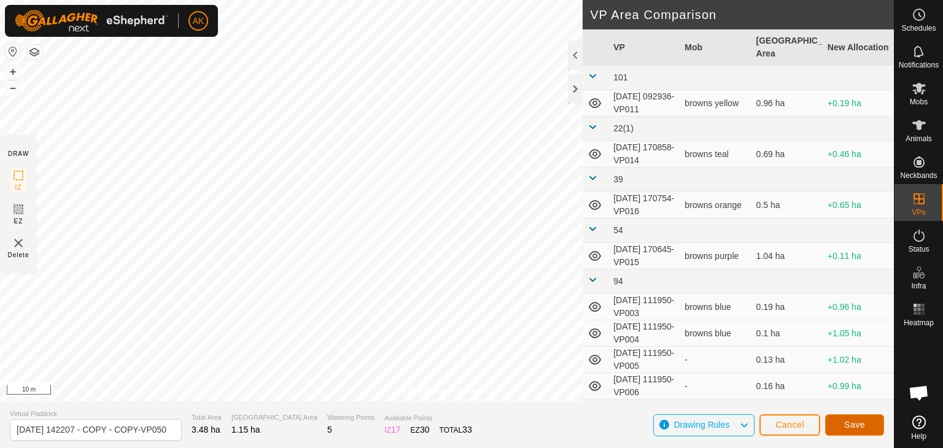
click at [850, 425] on span "Save" at bounding box center [854, 425] width 21 height 10
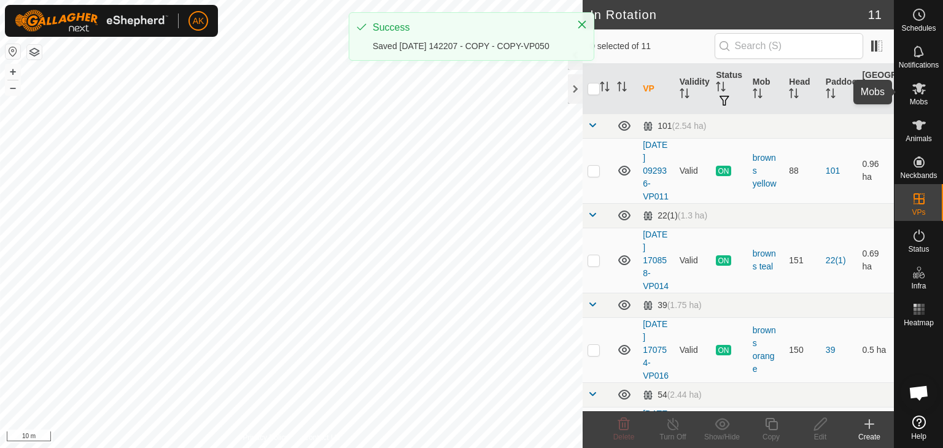
click at [919, 87] on icon at bounding box center [920, 89] width 14 height 12
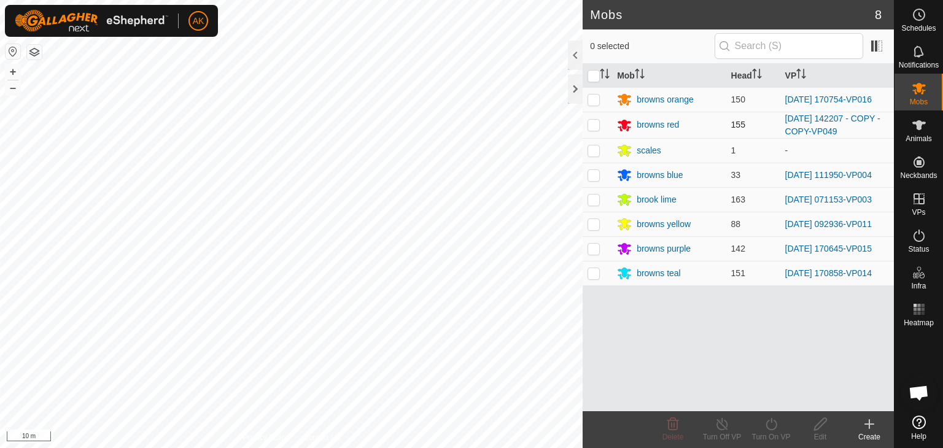
click at [597, 123] on p-checkbox at bounding box center [594, 125] width 12 height 10
checkbox input "true"
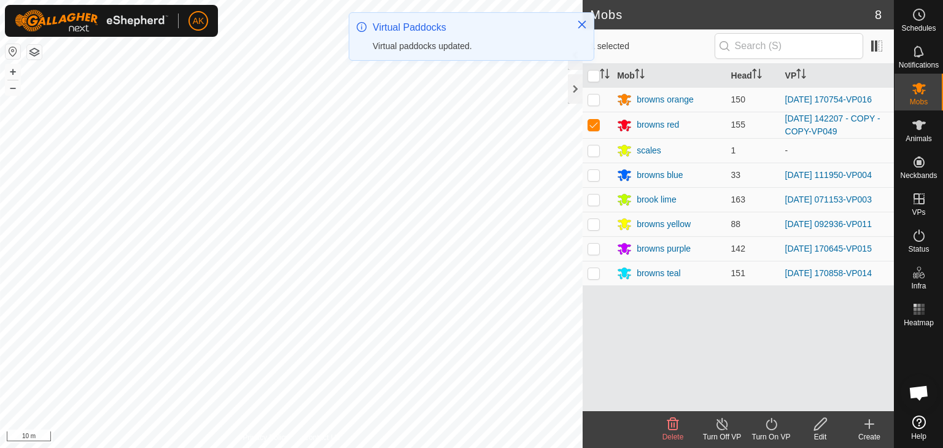
click at [769, 426] on icon at bounding box center [771, 424] width 15 height 15
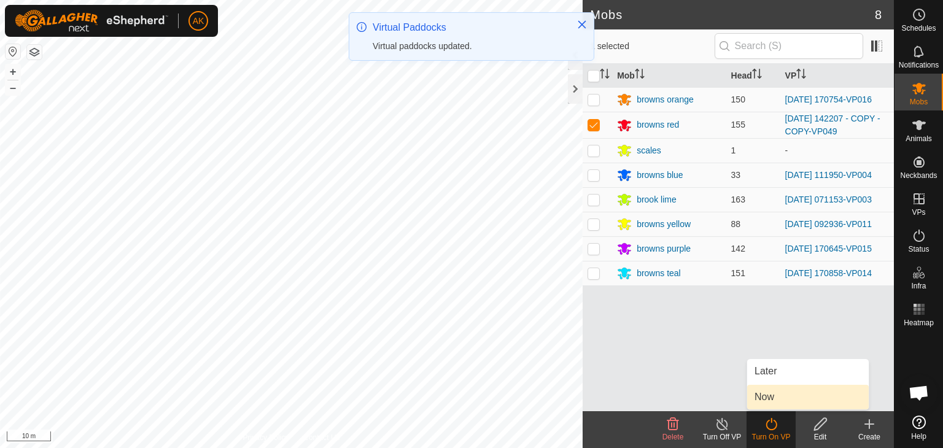
click at [764, 400] on link "Now" at bounding box center [808, 397] width 122 height 25
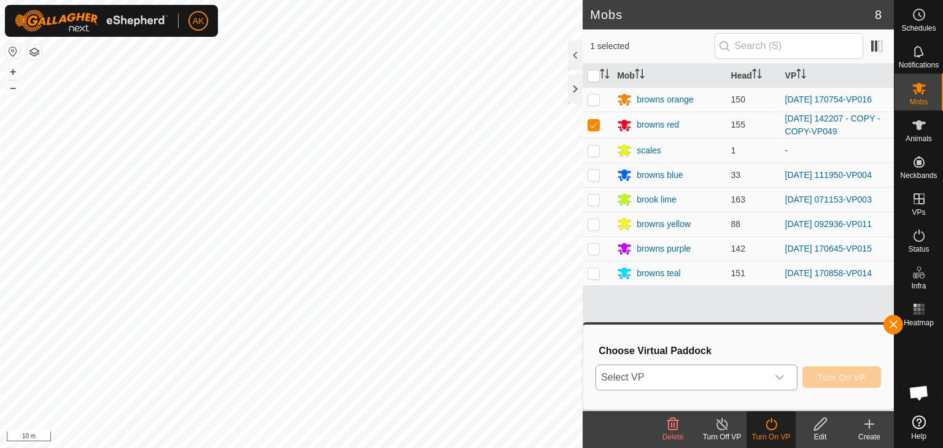
click at [781, 378] on icon "dropdown trigger" at bounding box center [780, 377] width 9 height 5
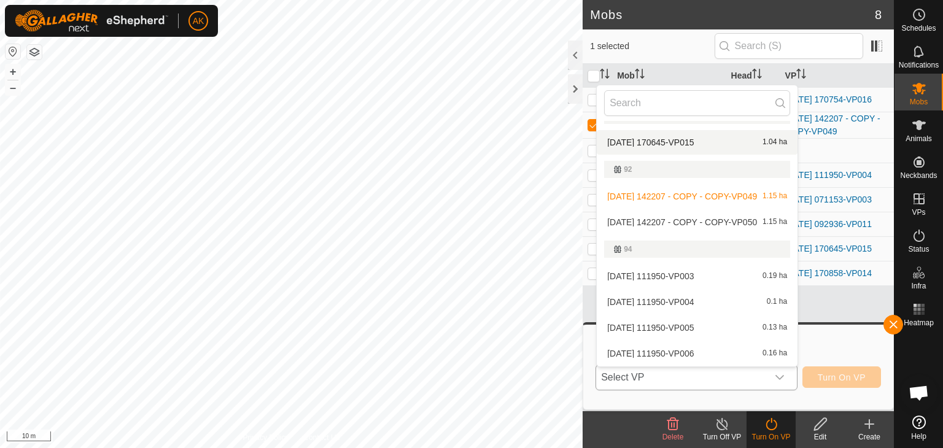
scroll to position [184, 0]
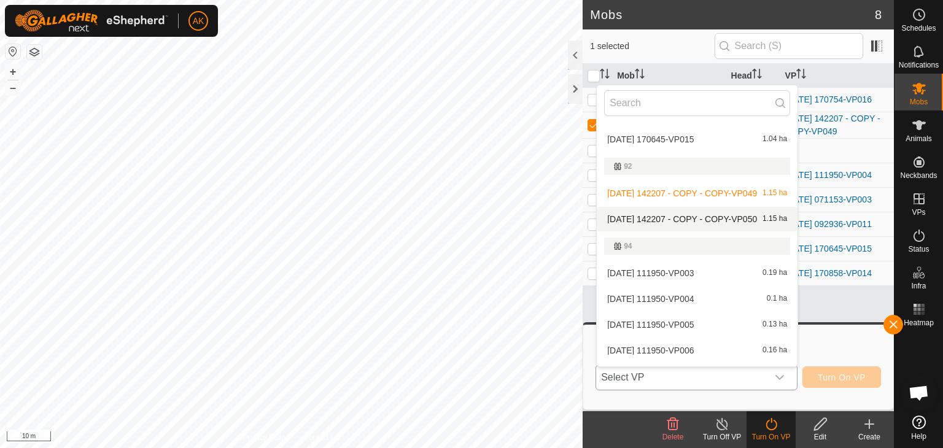
click at [678, 217] on li "[DATE] 142207 - COPY - COPY-VP050 1.15 ha" at bounding box center [697, 219] width 201 height 25
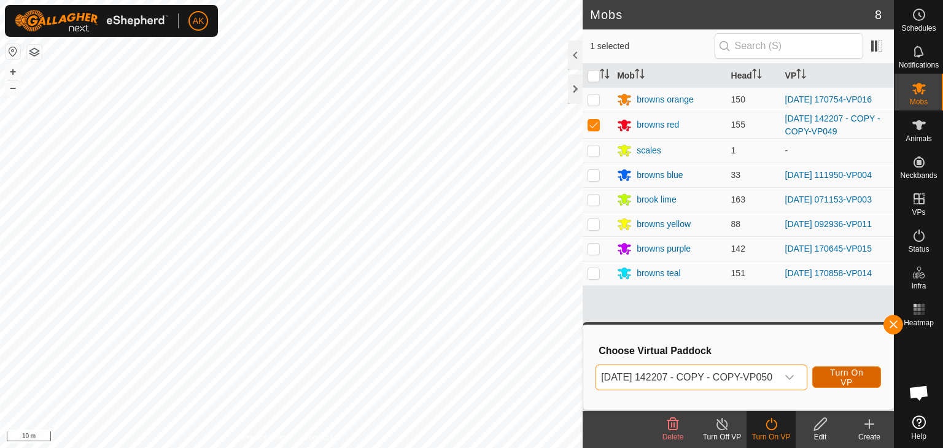
click at [854, 376] on span "Turn On VP" at bounding box center [847, 378] width 38 height 20
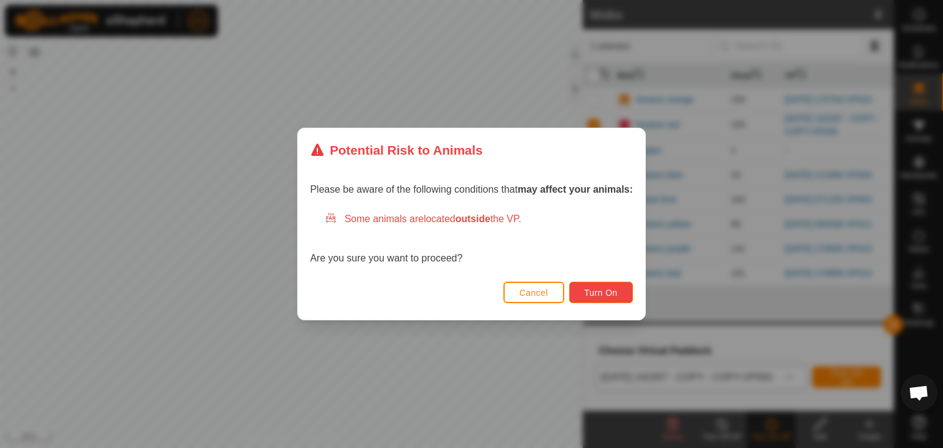
click at [622, 298] on button "Turn On" at bounding box center [601, 292] width 64 height 21
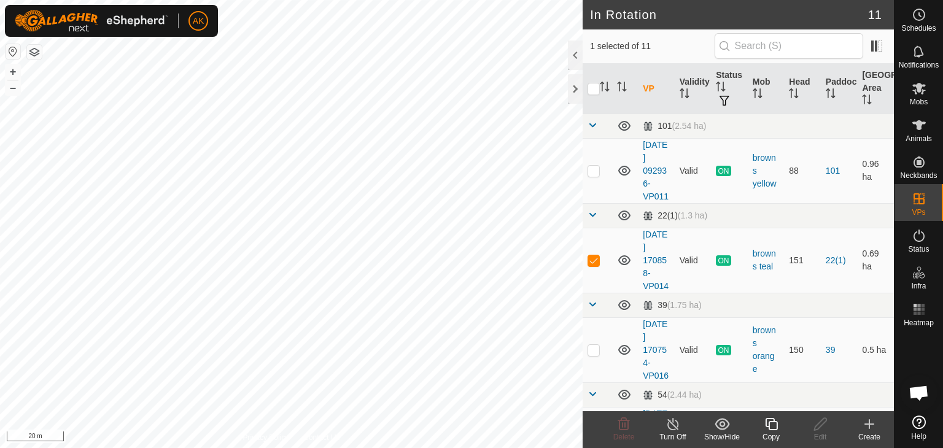
click at [776, 429] on icon at bounding box center [771, 424] width 12 height 12
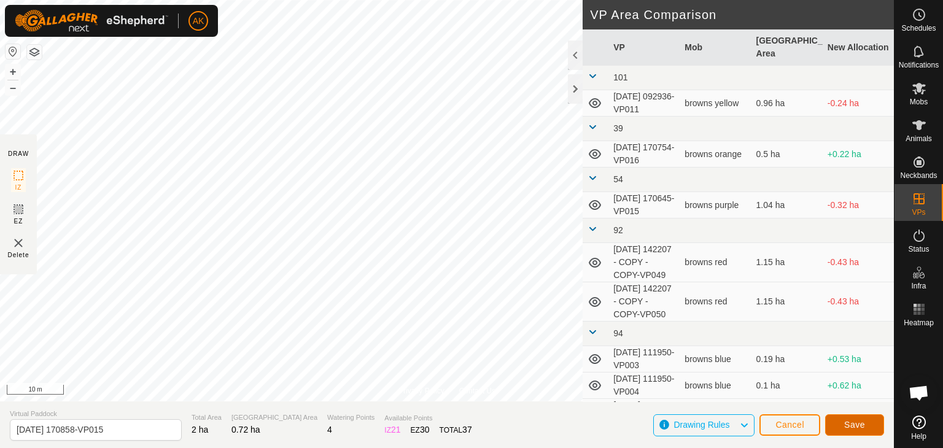
click at [867, 428] on button "Save" at bounding box center [854, 425] width 59 height 21
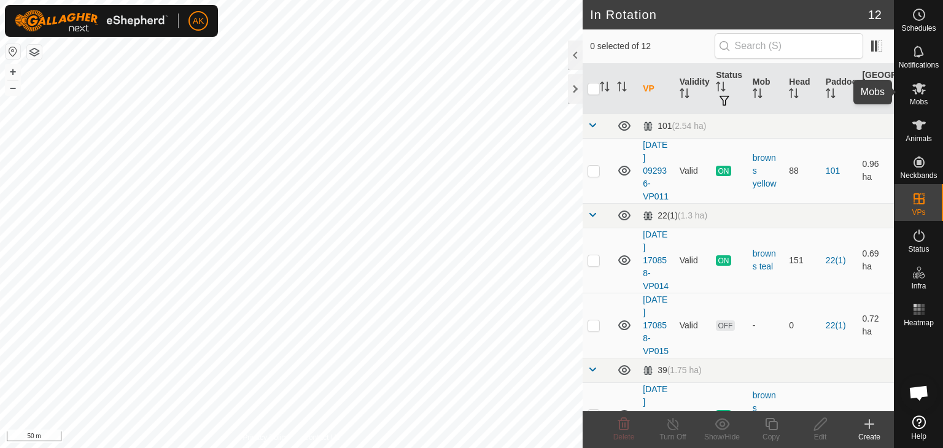
click at [919, 98] on span "Mobs" at bounding box center [919, 101] width 18 height 7
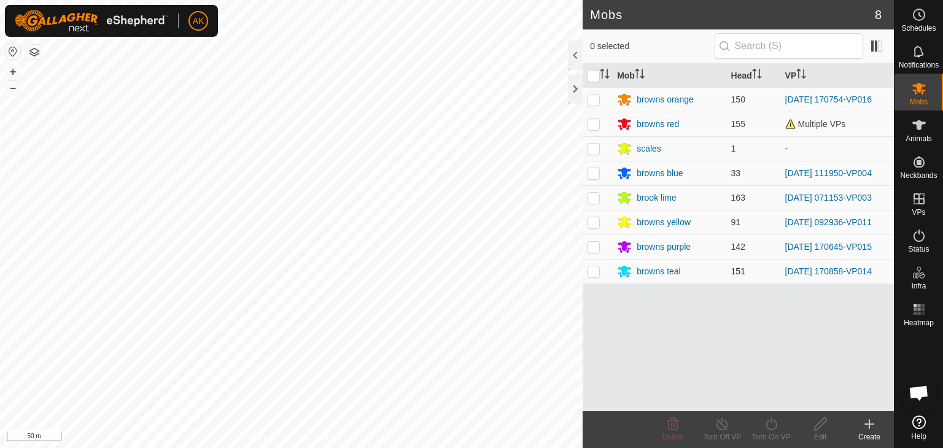
click at [594, 275] on p-checkbox at bounding box center [594, 272] width 12 height 10
checkbox input "true"
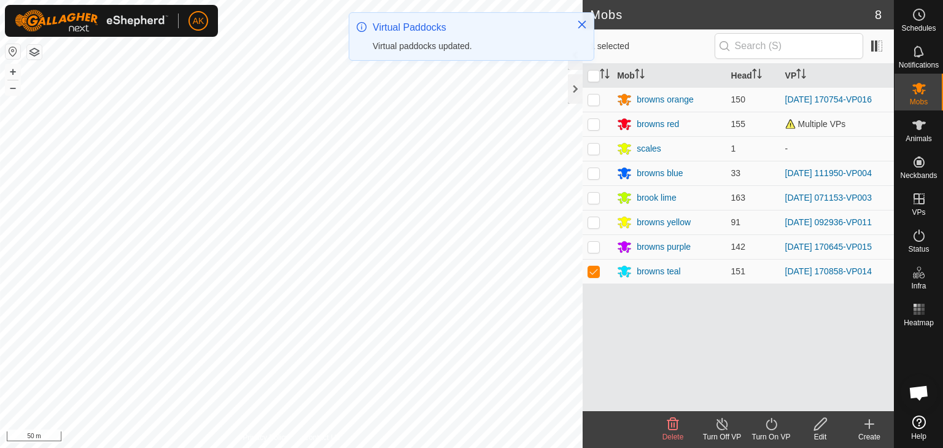
click at [770, 426] on icon at bounding box center [771, 424] width 15 height 15
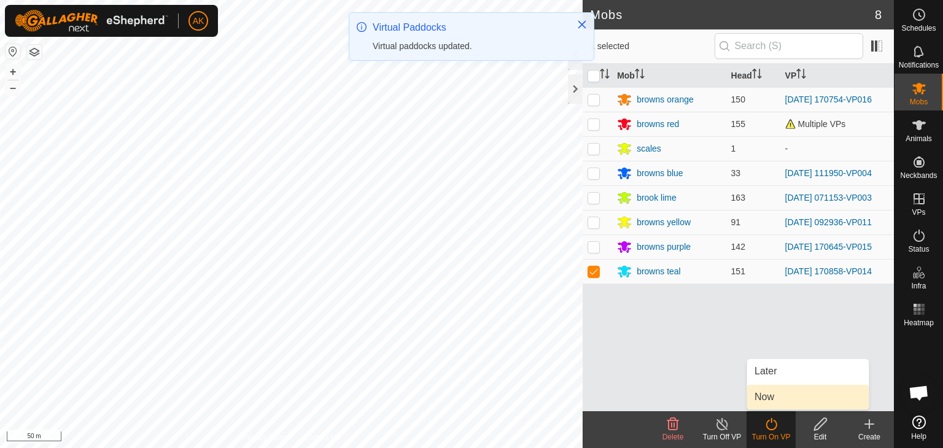
click at [774, 403] on link "Now" at bounding box center [808, 397] width 122 height 25
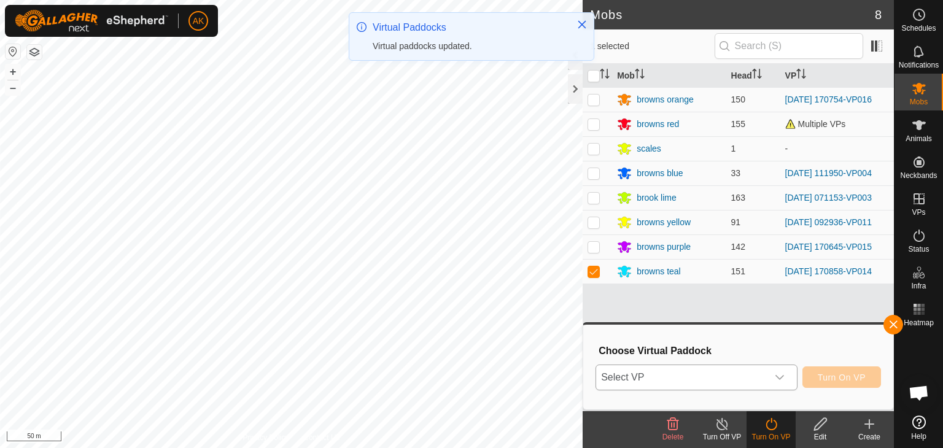
click at [766, 376] on span "Select VP" at bounding box center [681, 377] width 171 height 25
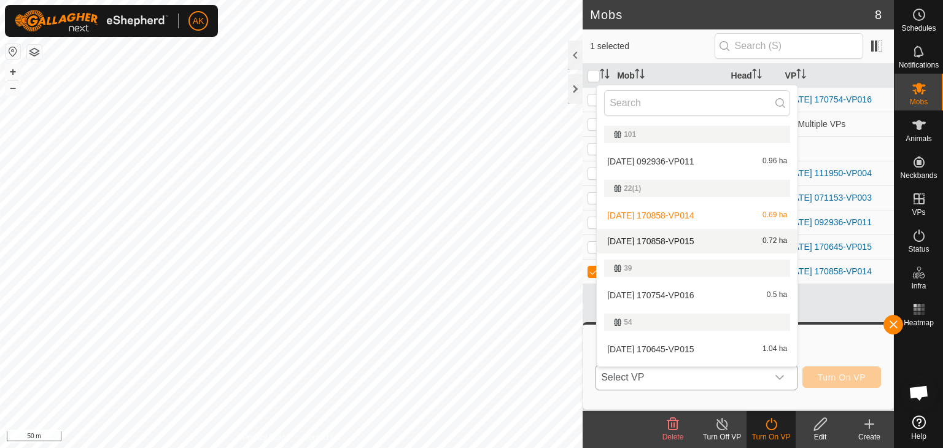
click at [698, 240] on li "[DATE] 170858-VP015 0.72 ha" at bounding box center [697, 241] width 201 height 25
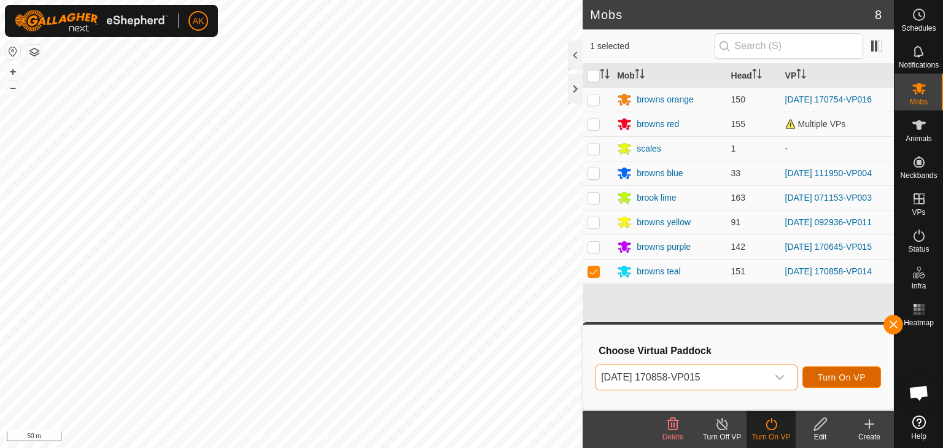
click at [859, 373] on span "Turn On VP" at bounding box center [842, 378] width 48 height 10
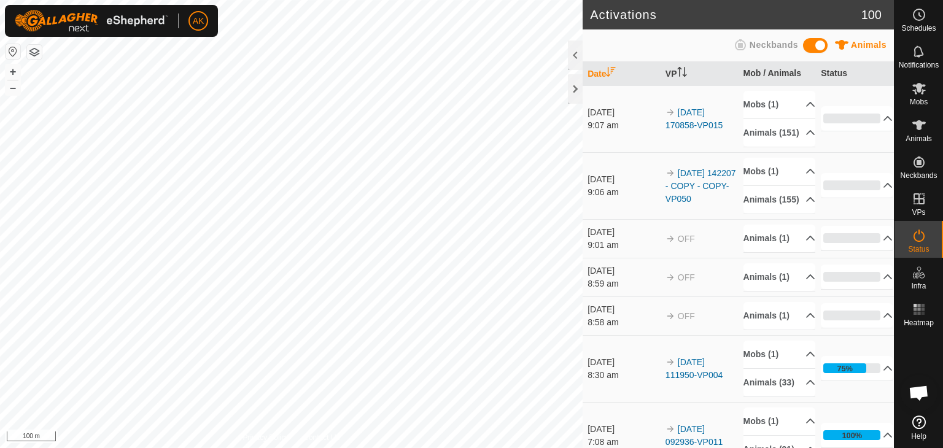
click at [438, 448] on html "AK Schedules Notifications Mobs Animals Neckbands VPs Status Infra Heatmap Help…" at bounding box center [471, 224] width 943 height 448
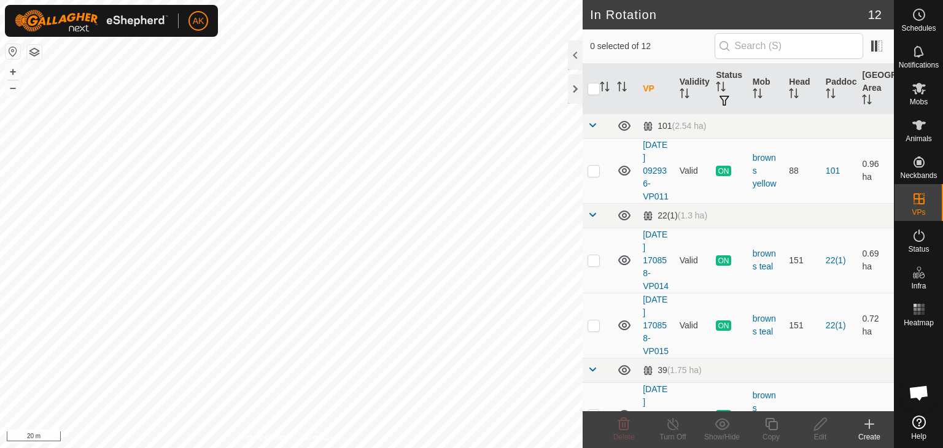
checkbox input "true"
click at [773, 424] on icon at bounding box center [771, 424] width 15 height 15
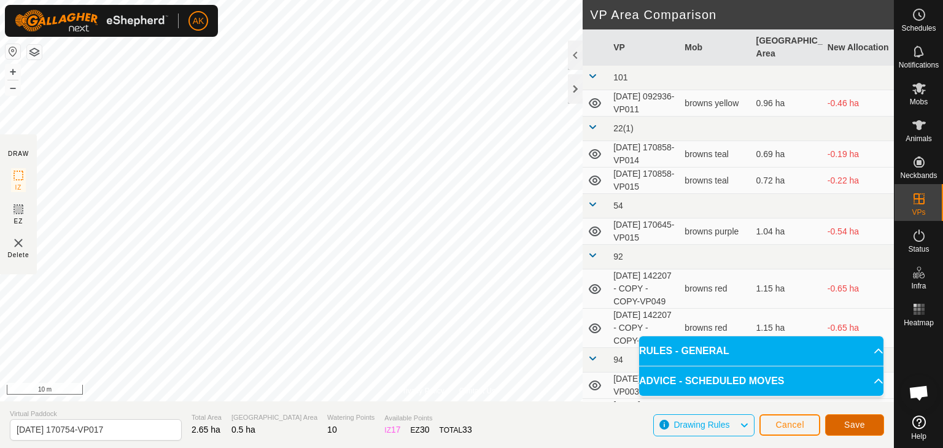
click at [858, 425] on span "Save" at bounding box center [854, 425] width 21 height 10
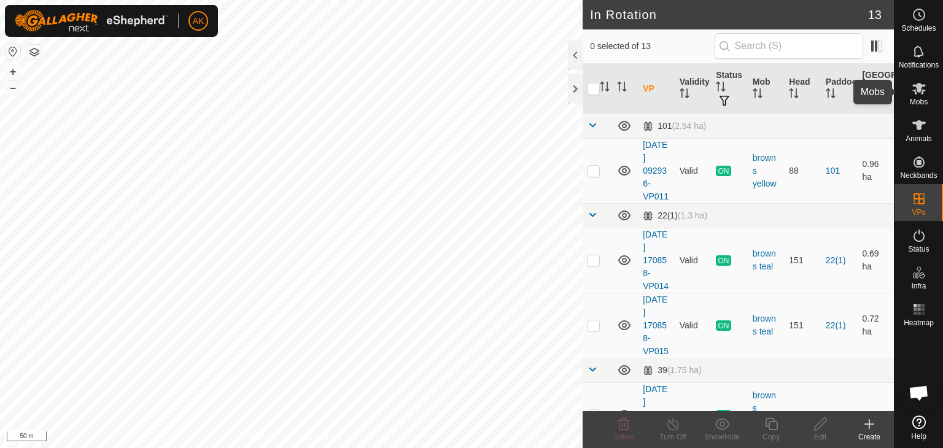
click at [920, 94] on icon at bounding box center [919, 88] width 15 height 15
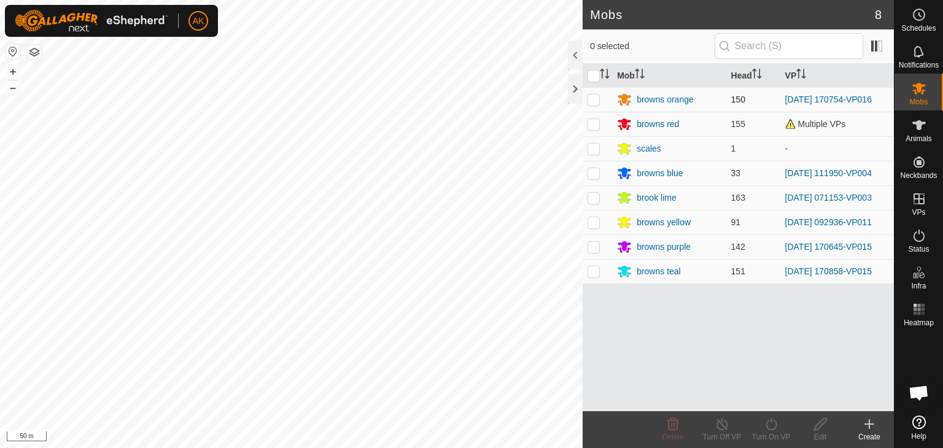
click at [594, 95] on p-checkbox at bounding box center [594, 100] width 12 height 10
checkbox input "true"
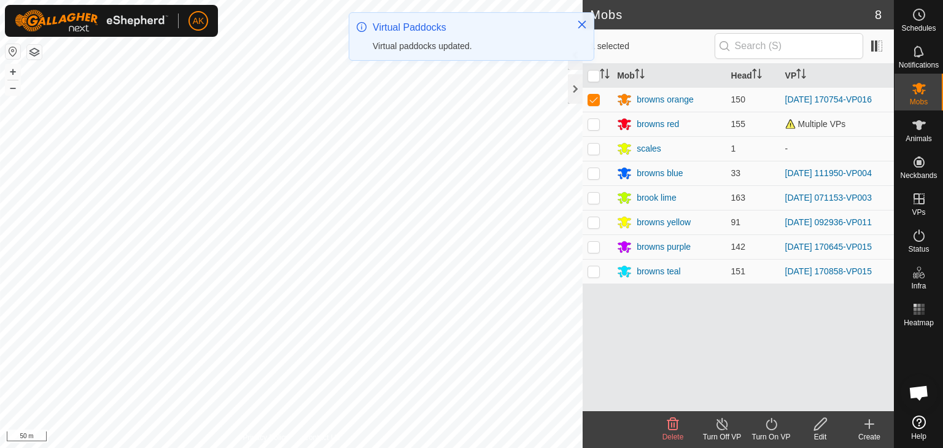
click at [764, 423] on icon at bounding box center [771, 424] width 15 height 15
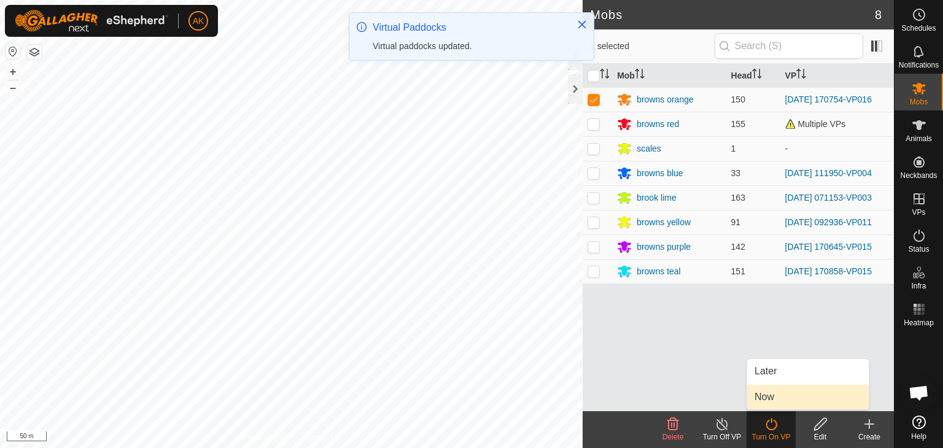
click at [771, 398] on link "Now" at bounding box center [808, 397] width 122 height 25
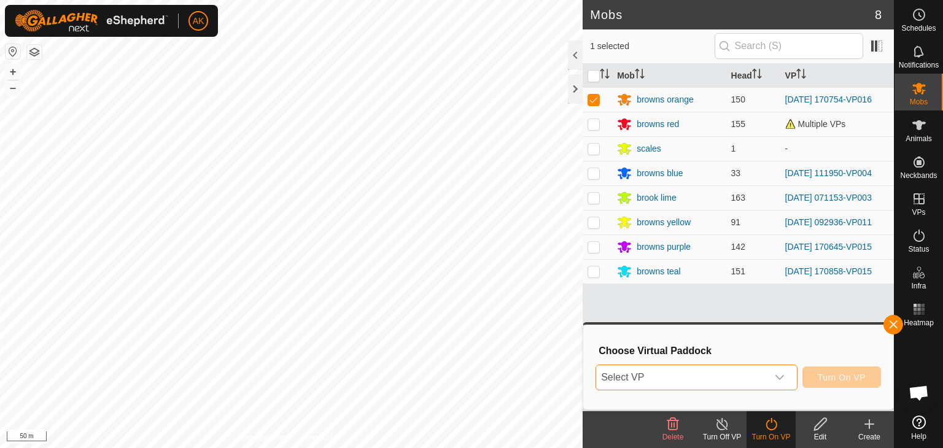
click at [749, 372] on span "Select VP" at bounding box center [681, 377] width 171 height 25
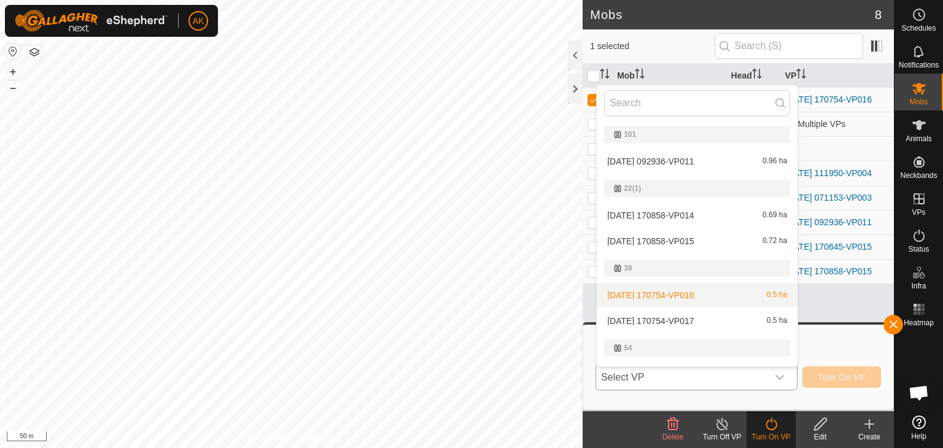
scroll to position [21, 0]
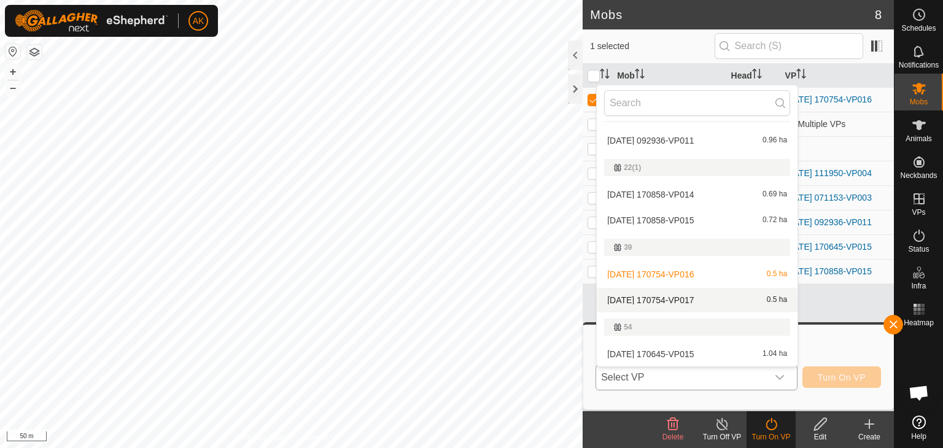
click at [700, 302] on li "[DATE] 170754-VP017 0.5 ha" at bounding box center [697, 300] width 201 height 25
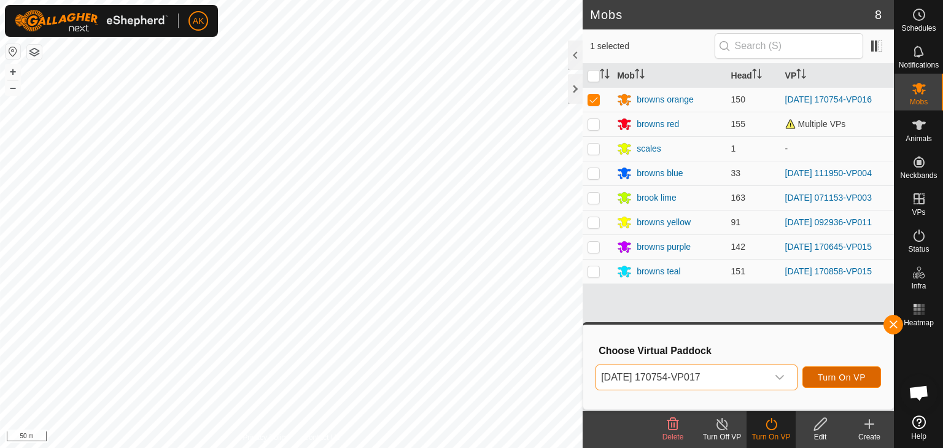
click at [830, 379] on span "Turn On VP" at bounding box center [842, 378] width 48 height 10
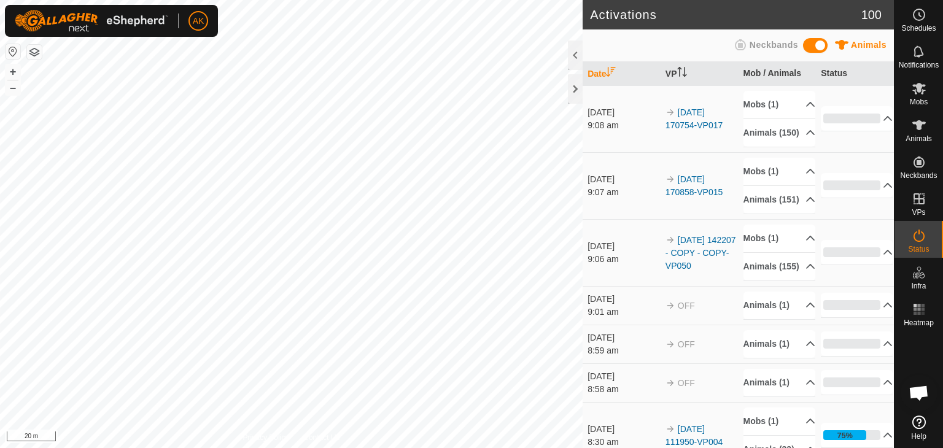
click at [626, 299] on div "Activations 100 Animals Neckbands Date VP Mob / Animals Status [DATE] 9:08 am 2…" at bounding box center [447, 224] width 894 height 448
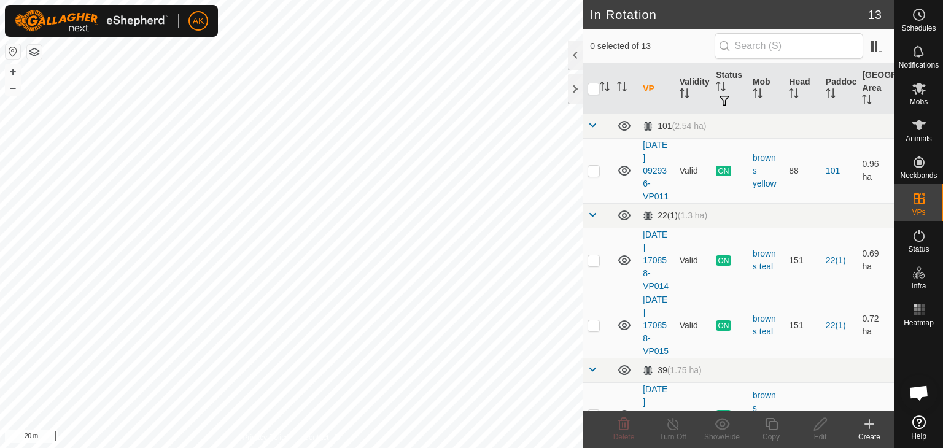
checkbox input "true"
click at [771, 423] on icon at bounding box center [771, 424] width 15 height 15
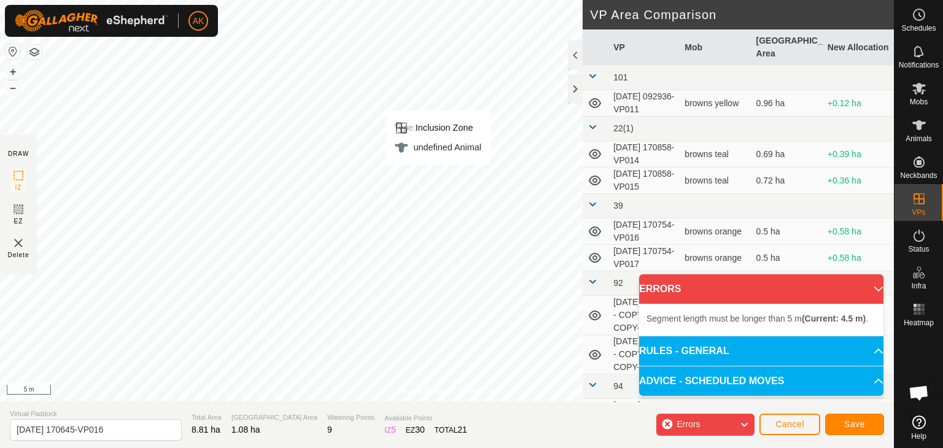
click at [520, 412] on div "Privacy Policy Contact Us Type: Inclusion Zone undefined Animal + – ⇧ i 5 m DRA…" at bounding box center [447, 224] width 894 height 448
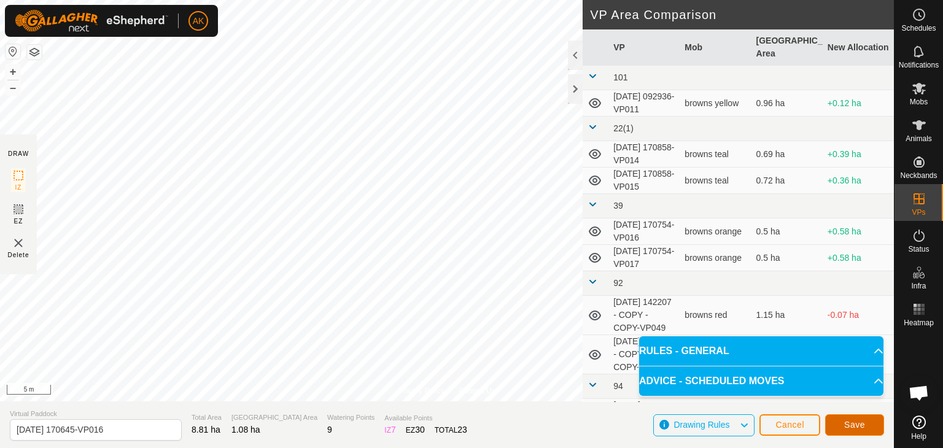
click at [850, 422] on span "Save" at bounding box center [854, 425] width 21 height 10
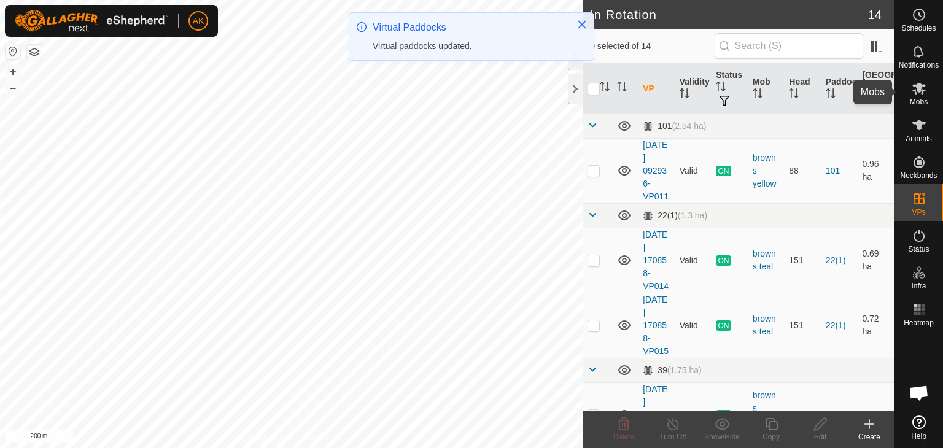
click at [919, 94] on icon at bounding box center [919, 88] width 15 height 15
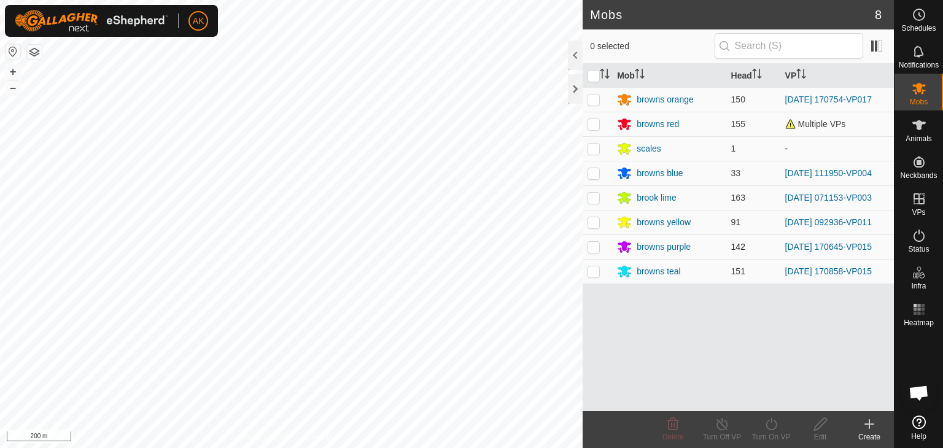
click at [590, 249] on p-checkbox at bounding box center [594, 247] width 12 height 10
checkbox input "true"
click at [771, 426] on icon at bounding box center [771, 424] width 15 height 15
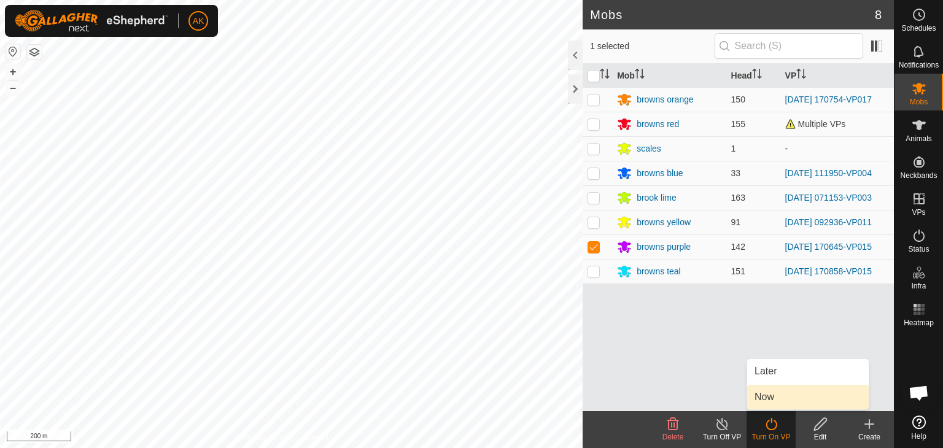
click at [785, 400] on link "Now" at bounding box center [808, 397] width 122 height 25
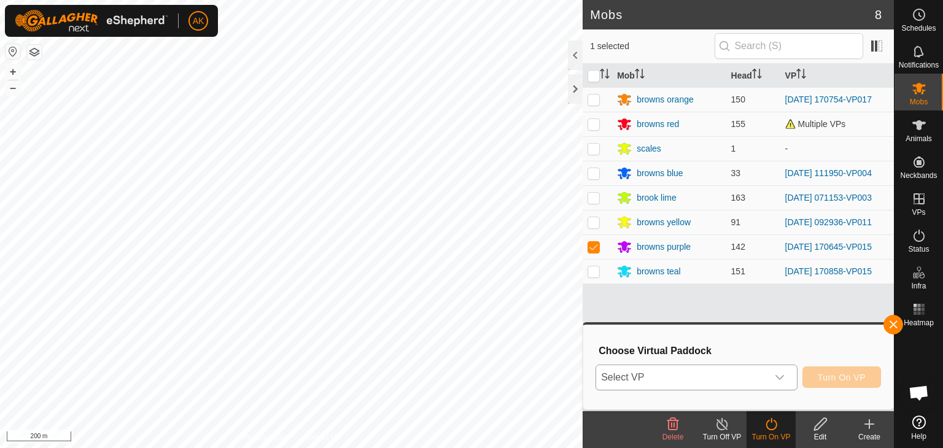
click at [777, 380] on icon "dropdown trigger" at bounding box center [780, 378] width 10 height 10
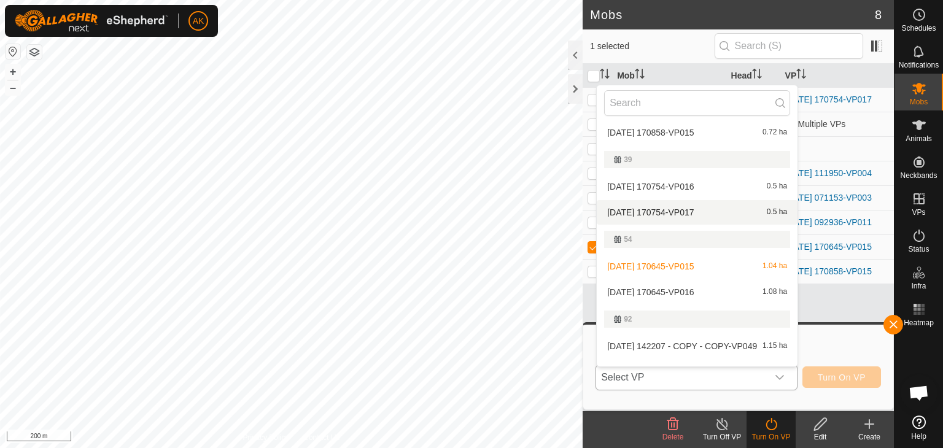
scroll to position [144, 0]
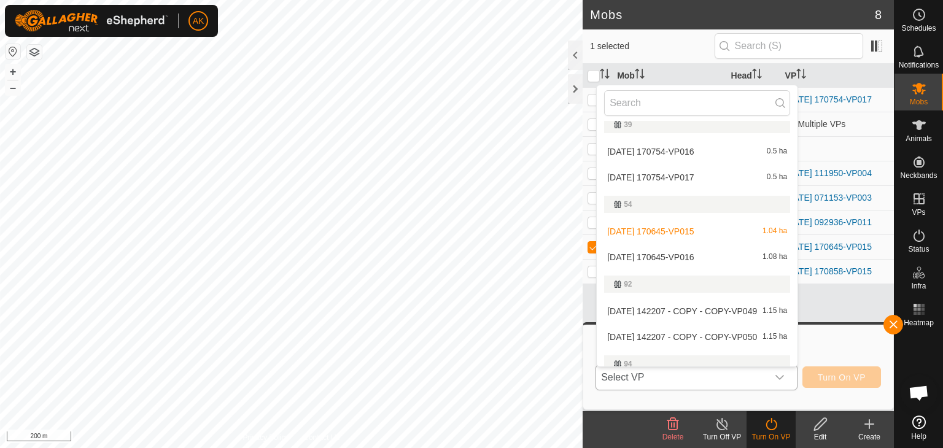
click at [699, 258] on li "[DATE] 170645-VP016 1.08 ha" at bounding box center [697, 257] width 201 height 25
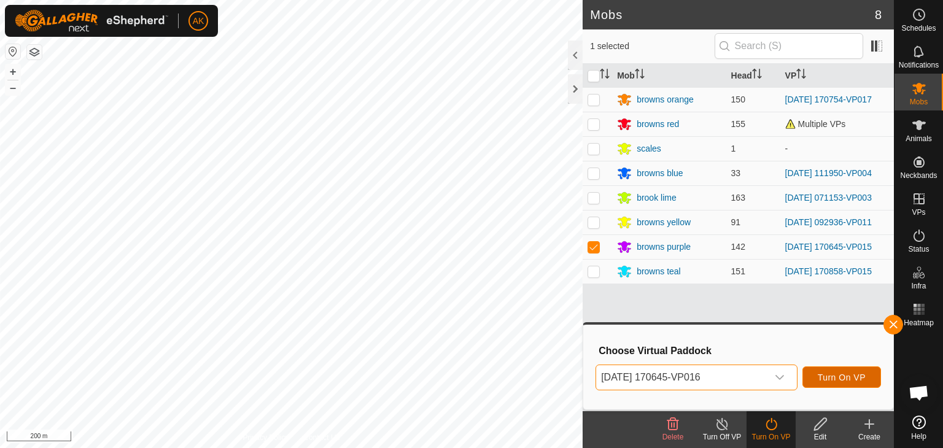
click at [833, 378] on span "Turn On VP" at bounding box center [842, 378] width 48 height 10
